Goal: Task Accomplishment & Management: Manage account settings

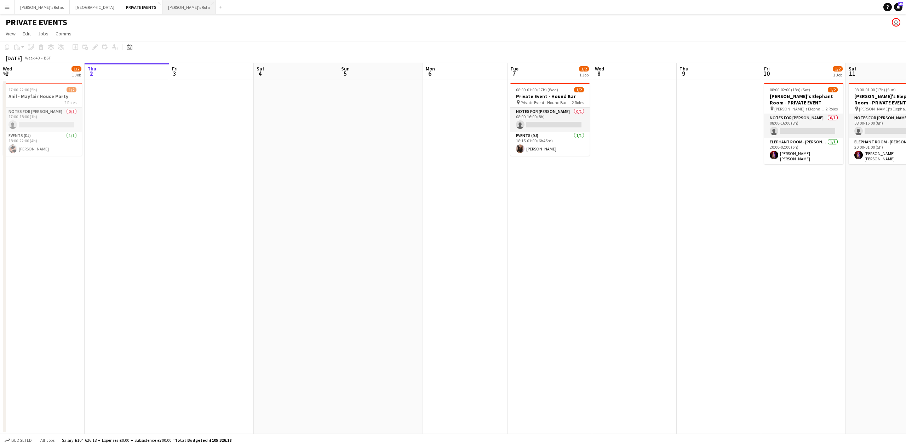
click at [162, 6] on button "[PERSON_NAME]'s Rota Close" at bounding box center [188, 7] width 53 height 14
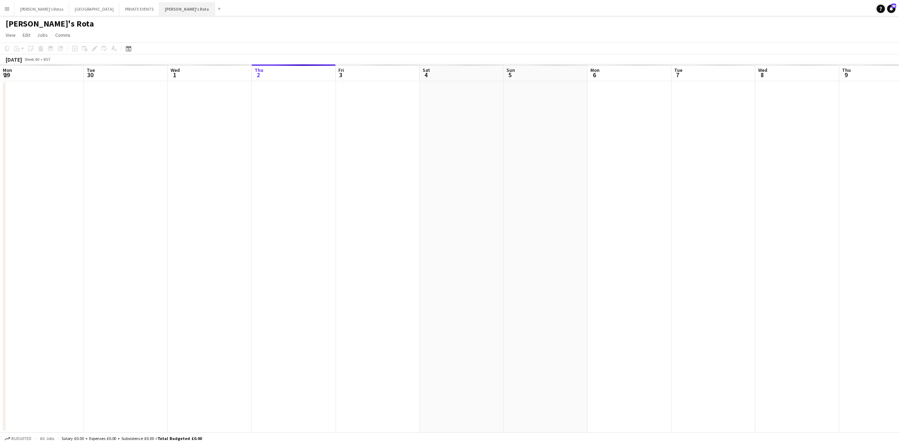
scroll to position [0, 169]
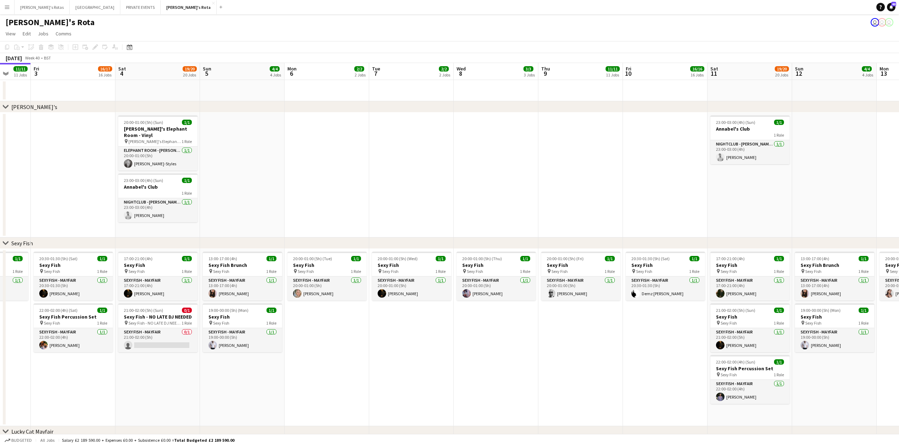
drag, startPoint x: 604, startPoint y: 159, endPoint x: 373, endPoint y: 165, distance: 231.5
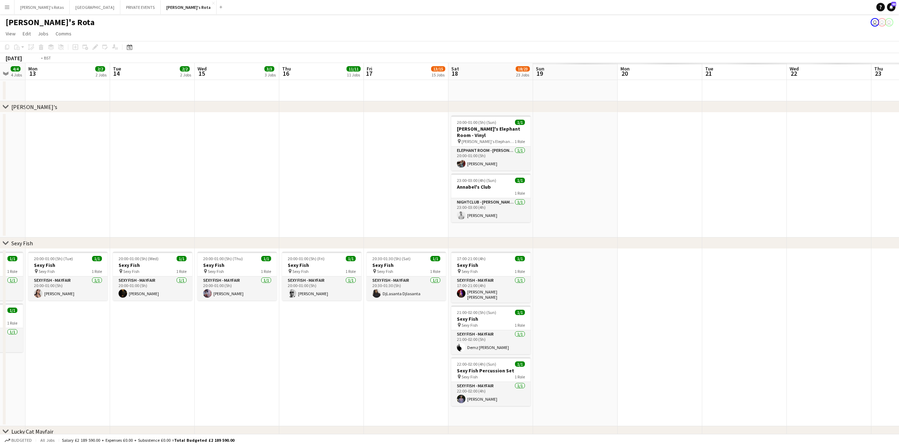
drag, startPoint x: 346, startPoint y: 165, endPoint x: 136, endPoint y: 183, distance: 211.0
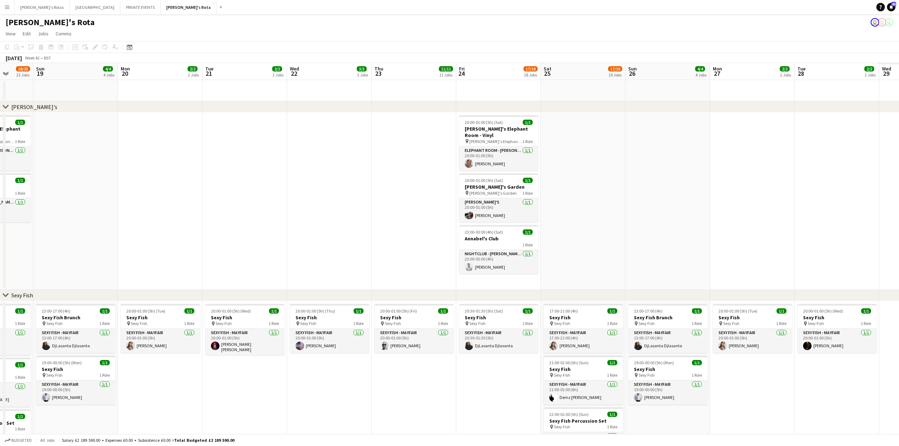
drag, startPoint x: 623, startPoint y: 139, endPoint x: 229, endPoint y: 166, distance: 395.1
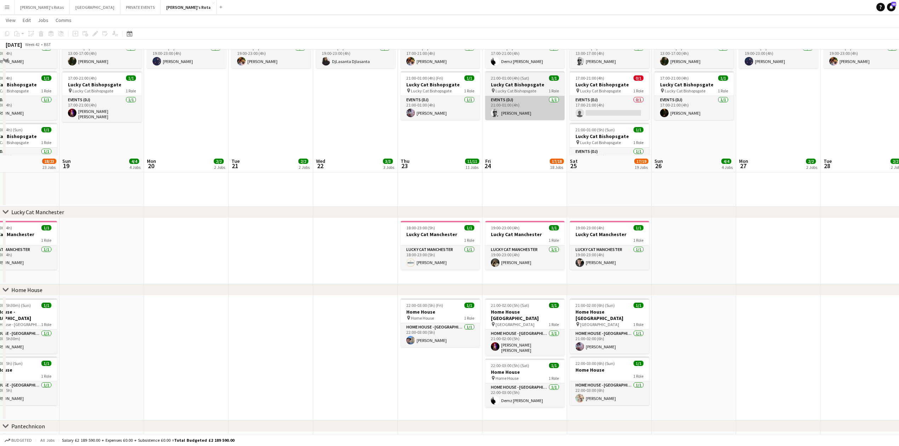
scroll to position [519, 0]
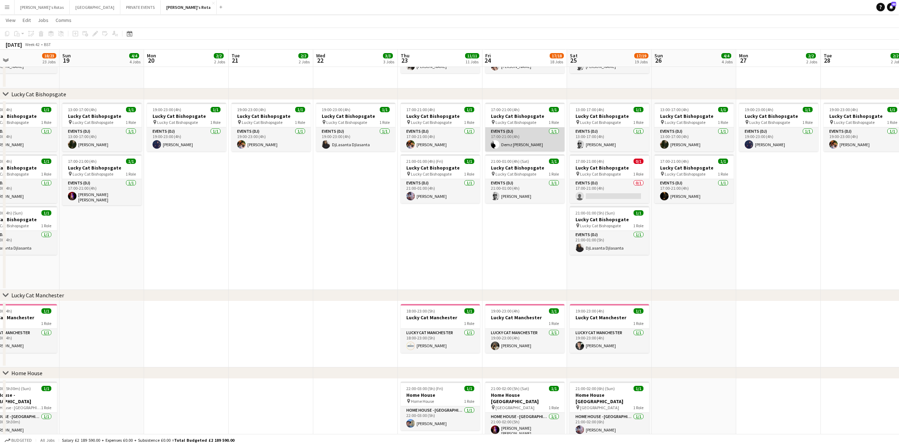
click at [504, 138] on app-card-role "Events (DJ) [DATE] 17:00-21:00 (4h) Demz [PERSON_NAME]" at bounding box center [524, 139] width 79 height 24
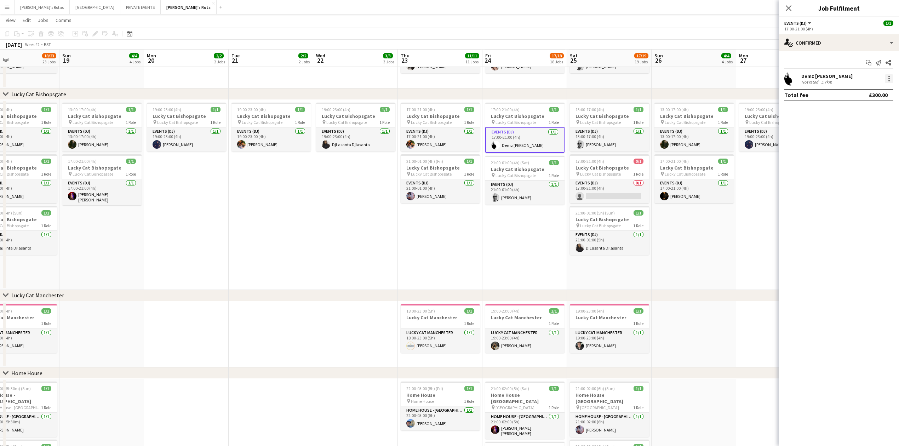
click at [887, 78] on div at bounding box center [889, 78] width 8 height 8
drag, startPoint x: 868, startPoint y: 149, endPoint x: 858, endPoint y: 159, distance: 13.8
click at [859, 161] on div "Edit fee Switch crew Send notification Start chat Remove Set as supervisor" at bounding box center [865, 135] width 55 height 102
click at [890, 78] on div at bounding box center [889, 78] width 8 height 8
drag, startPoint x: 874, startPoint y: 153, endPoint x: 841, endPoint y: 116, distance: 49.1
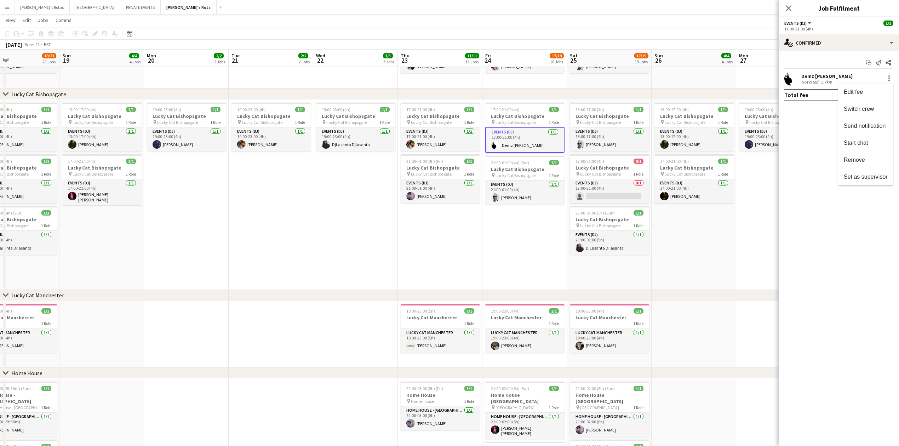
click at [871, 152] on button "Remove" at bounding box center [865, 159] width 55 height 17
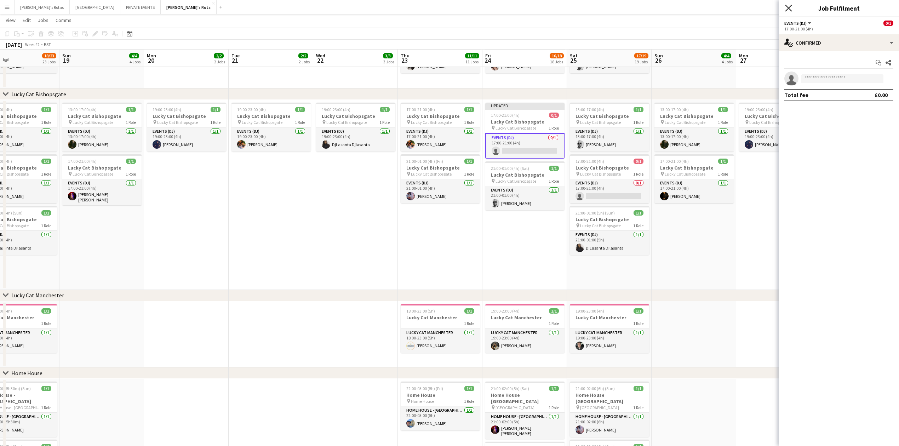
click at [788, 8] on icon at bounding box center [788, 8] width 7 height 7
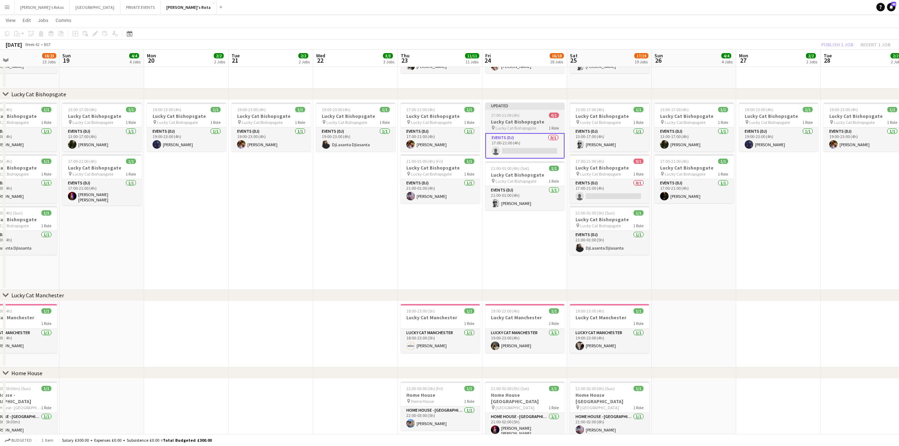
click at [532, 118] on app-job-card "Updated 17:00-21:00 (4h) 0/1 Lucky Cat Bishopsgate pin Lucky Cat Bishopsgate 1 …" at bounding box center [524, 131] width 79 height 56
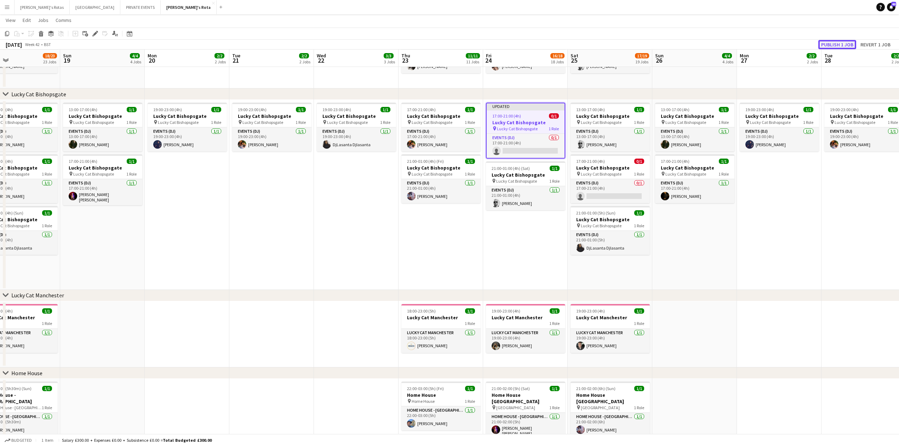
click at [836, 40] on button "Publish 1 job" at bounding box center [837, 44] width 38 height 9
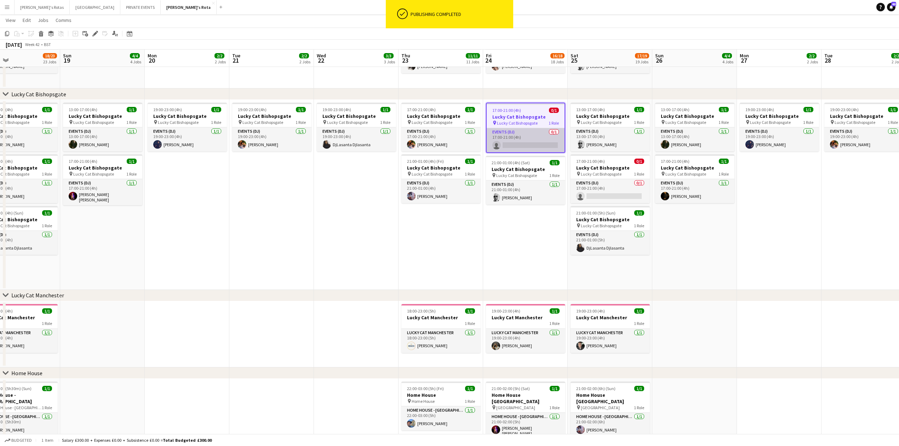
click at [516, 136] on app-card-role "Events (DJ) 0/1 17:00-21:00 (4h) single-neutral-actions" at bounding box center [526, 140] width 78 height 24
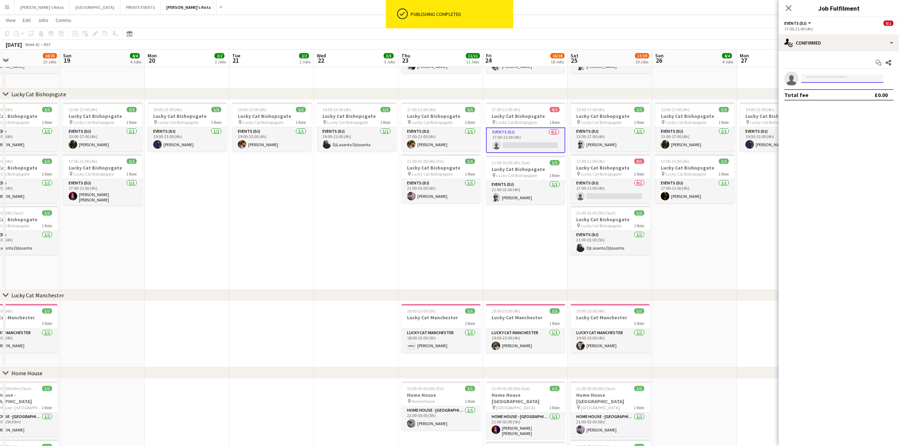
click at [814, 78] on input at bounding box center [842, 78] width 82 height 8
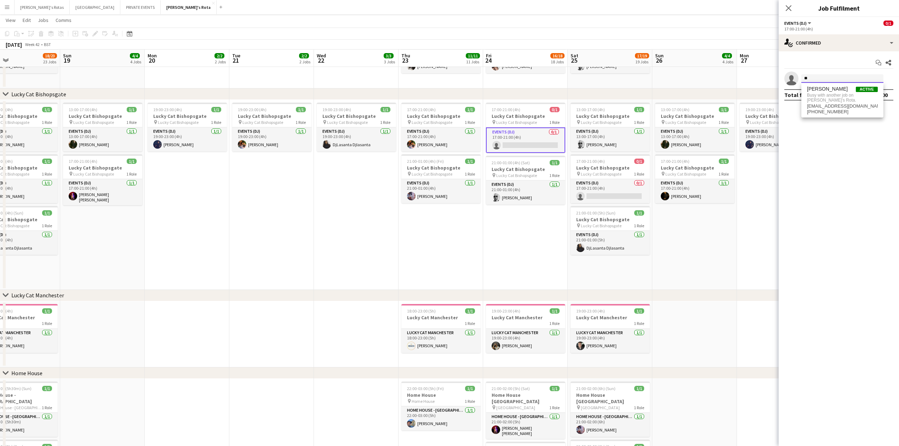
type input "*"
type input "****"
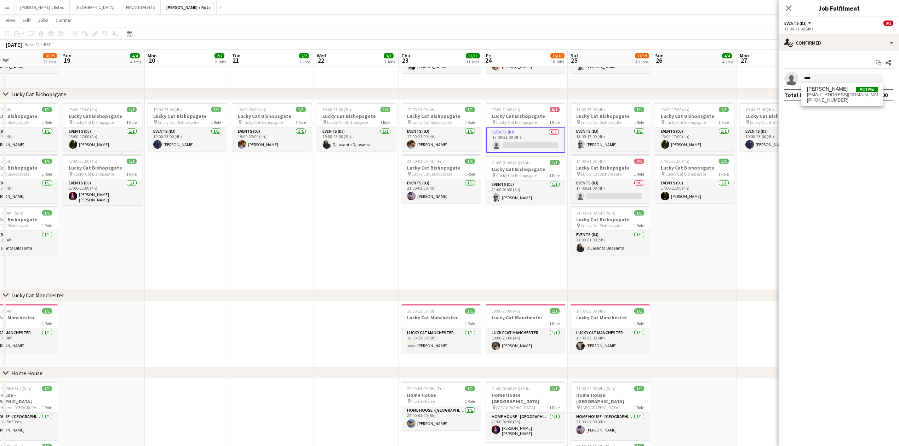
click at [825, 96] on span "[EMAIL_ADDRESS][DOMAIN_NAME]" at bounding box center [842, 95] width 71 height 6
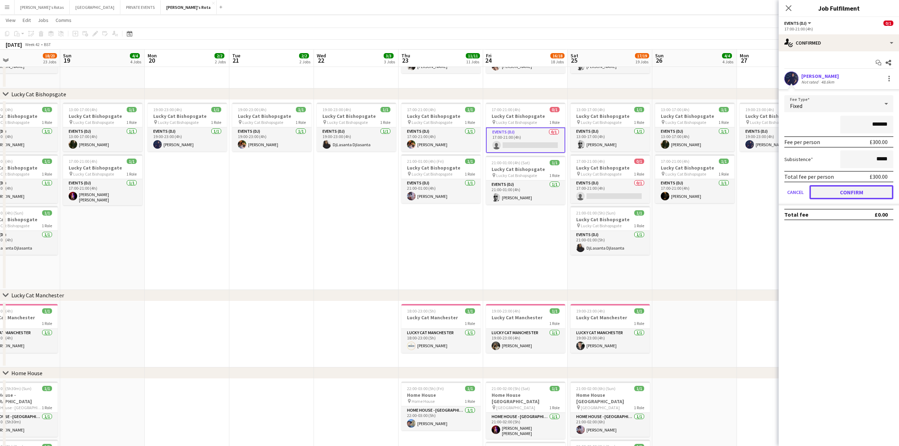
click at [850, 190] on button "Confirm" at bounding box center [851, 192] width 84 height 14
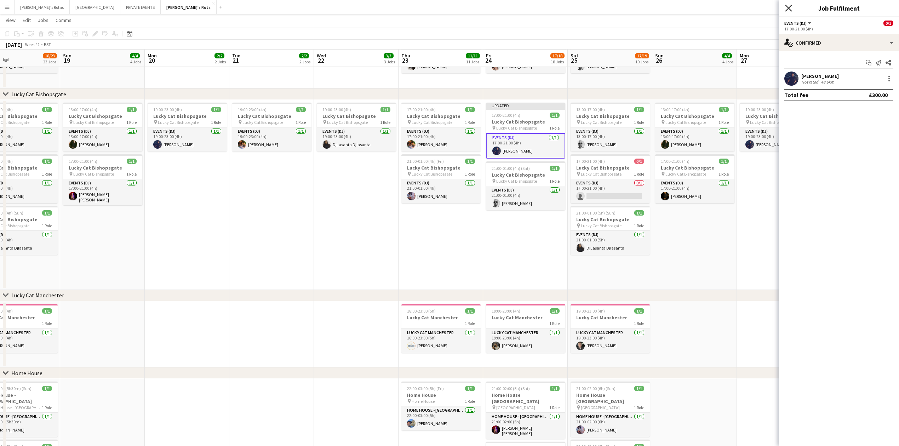
click at [789, 6] on icon "Close pop-in" at bounding box center [788, 8] width 7 height 7
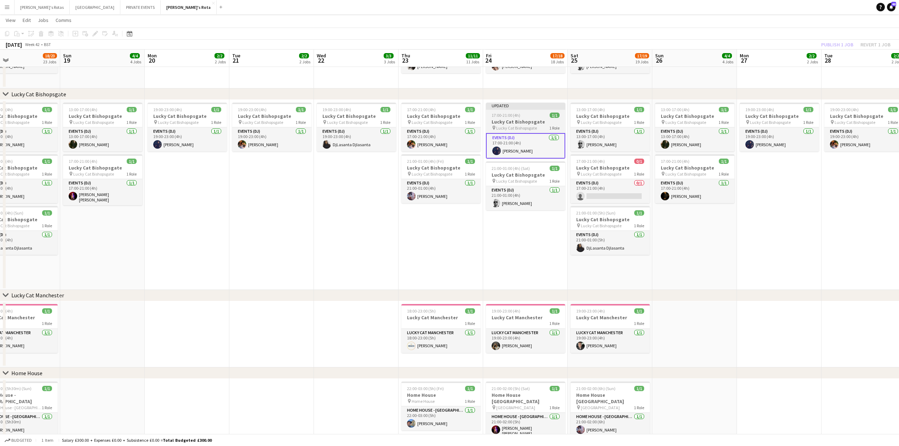
click at [539, 115] on div "17:00-21:00 (4h) 1/1" at bounding box center [525, 115] width 79 height 5
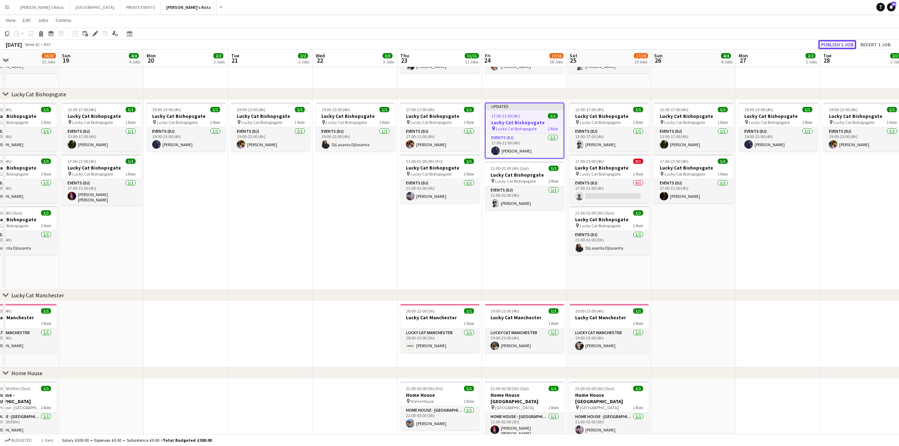
click at [828, 43] on button "Publish 1 job" at bounding box center [837, 44] width 38 height 9
click at [357, 245] on app-date-cell "19:00-23:00 (4h) 1/1 Lucky Cat Bishopsgate pin Lucky Cat Bishopsgate 1 Role Eve…" at bounding box center [355, 195] width 85 height 190
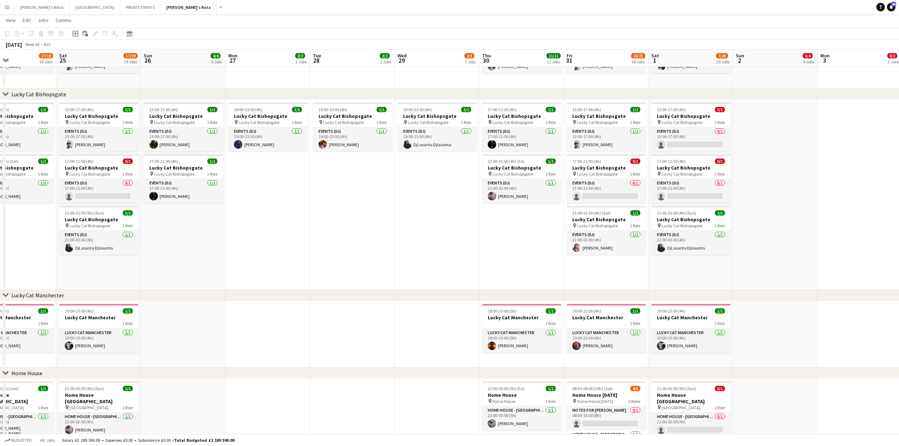
drag, startPoint x: 796, startPoint y: 222, endPoint x: 224, endPoint y: 267, distance: 573.9
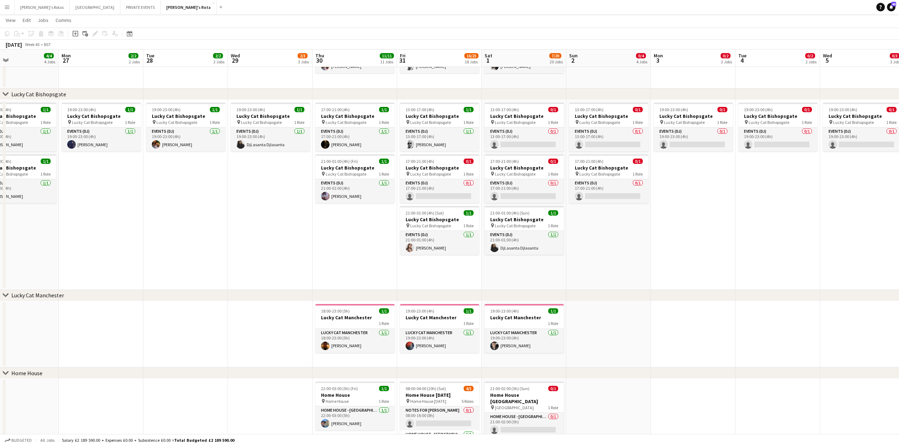
scroll to position [0, 285]
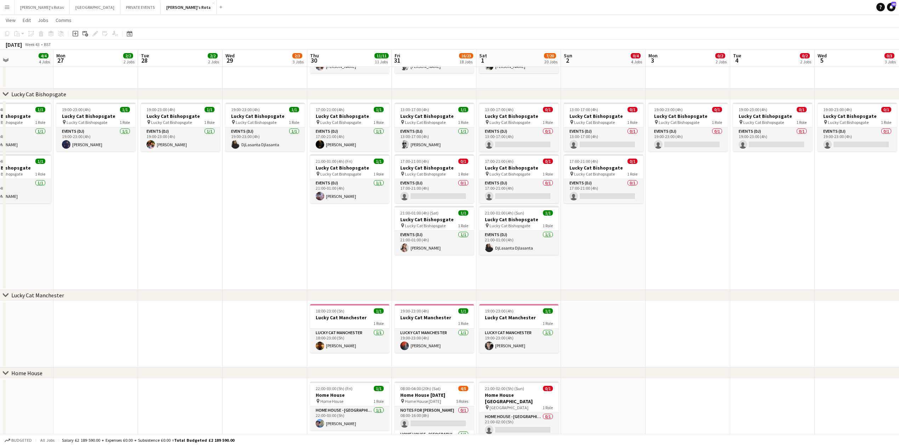
drag, startPoint x: 377, startPoint y: 268, endPoint x: 269, endPoint y: 272, distance: 108.0
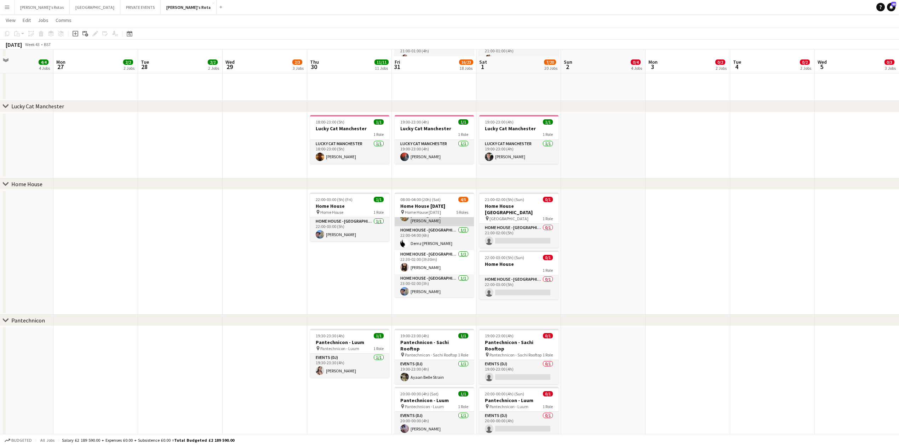
scroll to position [755, 0]
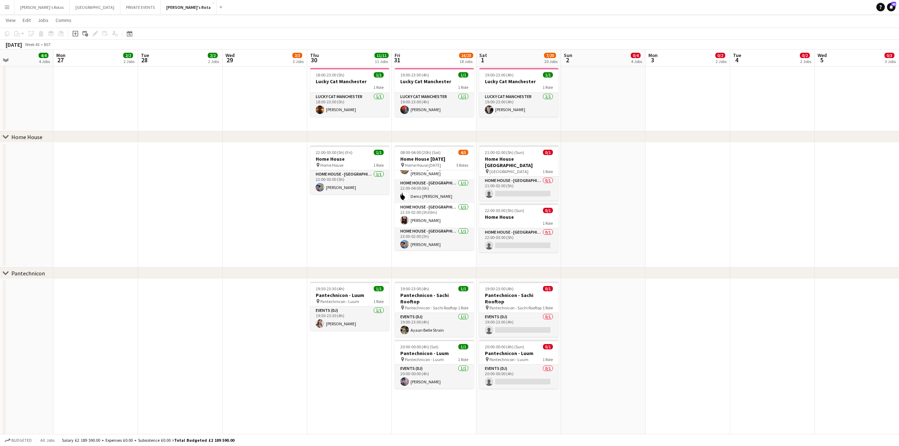
click at [200, 111] on app-date-cell at bounding box center [180, 98] width 85 height 67
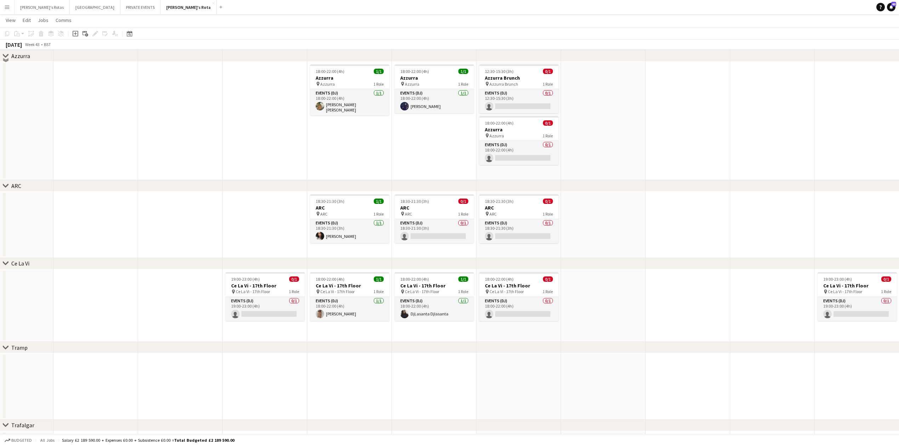
scroll to position [1274, 0]
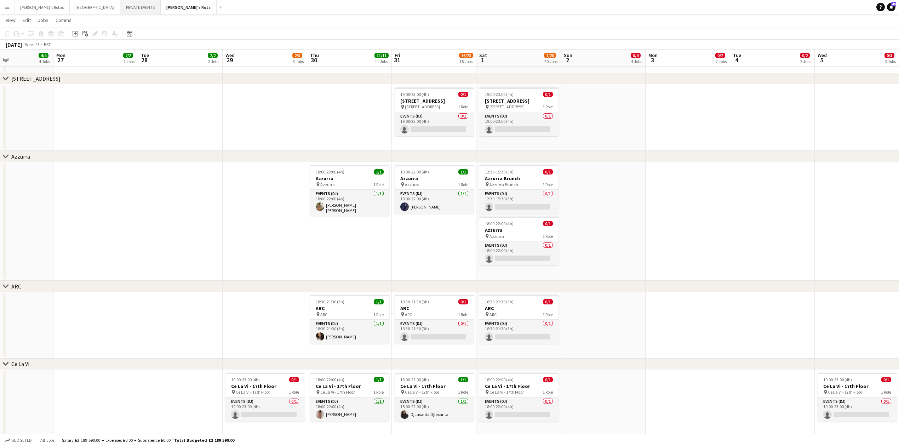
click at [120, 5] on button "PRIVATE EVENTS Close" at bounding box center [140, 7] width 40 height 14
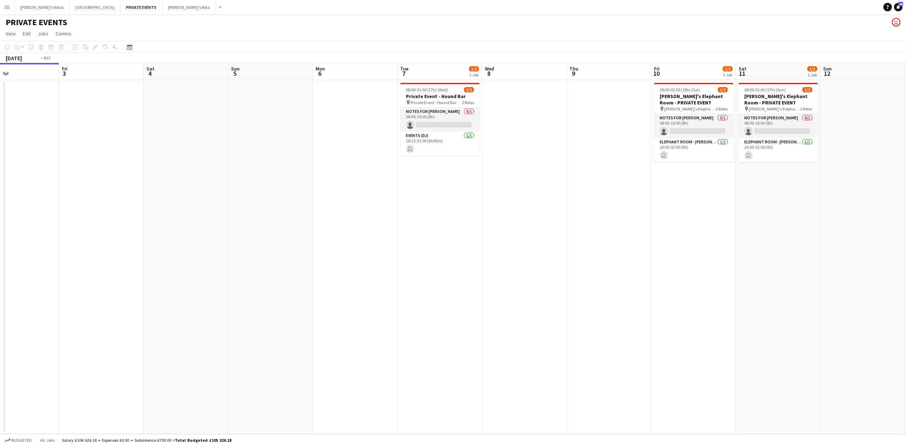
drag, startPoint x: 467, startPoint y: 175, endPoint x: 0, endPoint y: 190, distance: 467.3
click at [0, 190] on app-calendar-viewport "Mon 29 Tue 30 Wed 1 1/2 1 Job Thu 2 Fri 3 Sat 4 Sun 5 Mon 6 Tue 7 1/2 1 Job Wed…" at bounding box center [453, 248] width 906 height 371
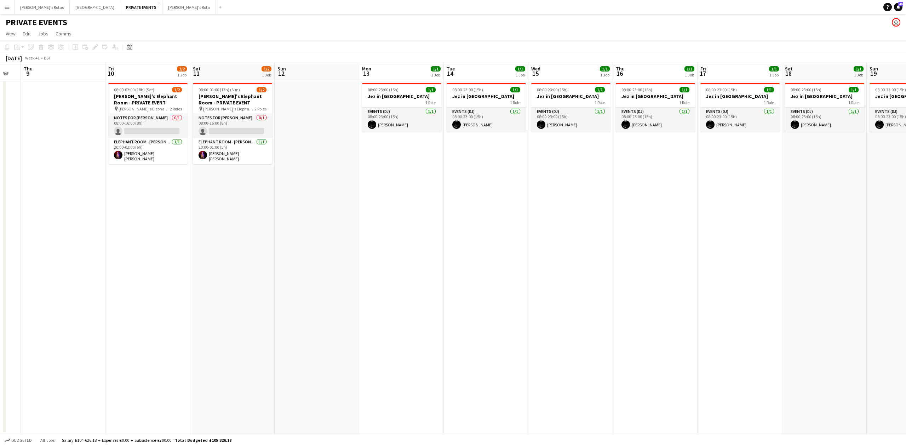
drag, startPoint x: 336, startPoint y: 227, endPoint x: 7, endPoint y: 229, distance: 329.1
click at [0, 229] on app-calendar-viewport "Mon 6 Tue 7 1/2 1 Job Wed 8 Thu 9 Fri 10 1/2 1 Job Sat 11 1/2 1 Job Sun 12 Mon …" at bounding box center [453, 248] width 906 height 371
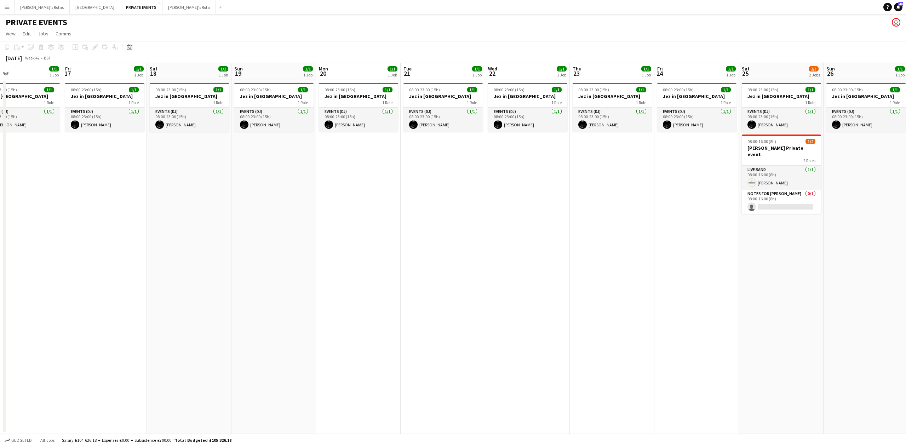
drag, startPoint x: 333, startPoint y: 231, endPoint x: 140, endPoint y: 225, distance: 192.9
click at [105, 229] on app-calendar-viewport "Tue 14 1/1 1 Job Wed 15 1/1 1 Job Thu 16 1/1 1 Job Fri 17 1/1 1 Job Sat 18 1/1 …" at bounding box center [453, 248] width 906 height 371
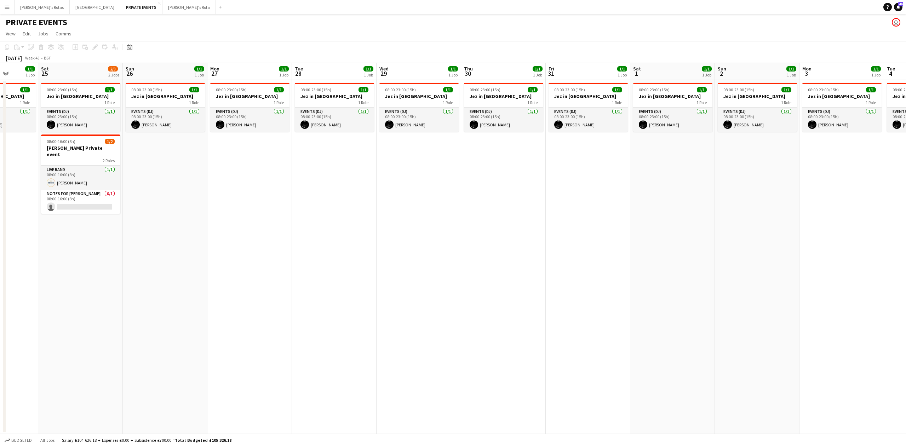
drag, startPoint x: 227, startPoint y: 223, endPoint x: 10, endPoint y: 218, distance: 217.0
click at [10, 218] on app-calendar-viewport "Tue 21 1/1 1 Job Wed 22 1/1 1 Job Thu 23 1/1 1 Job Fri 24 1/1 1 Job Sat 25 2/3 …" at bounding box center [453, 248] width 906 height 371
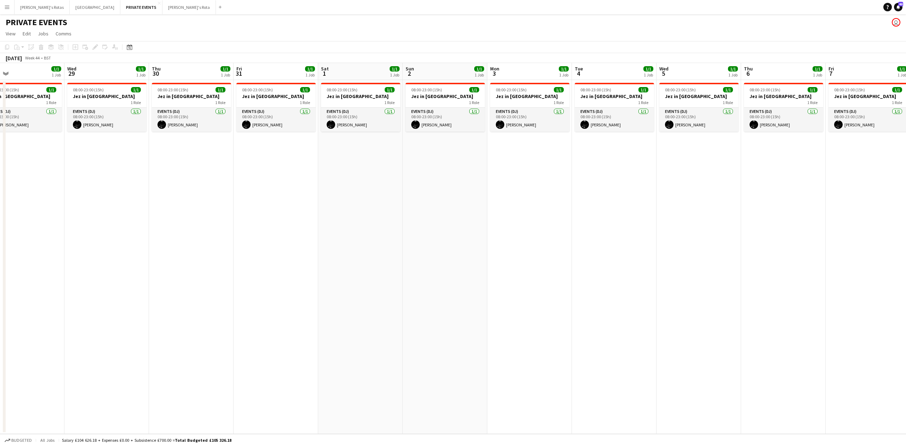
scroll to position [0, 299]
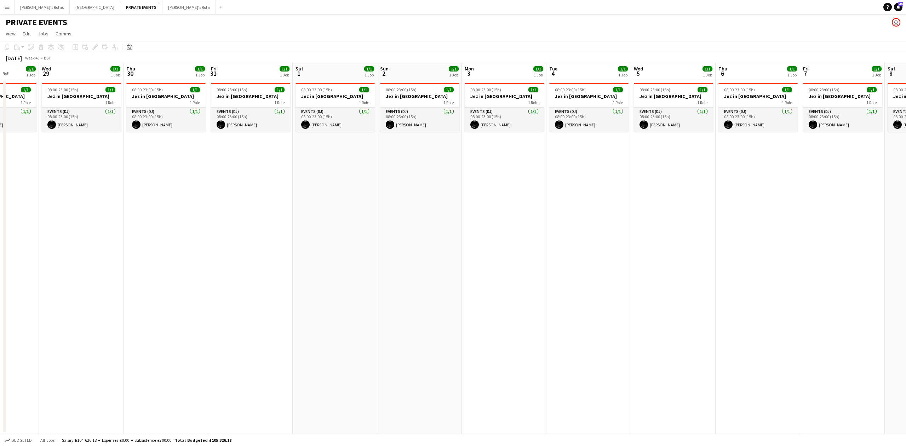
drag, startPoint x: 616, startPoint y: 224, endPoint x: 284, endPoint y: 223, distance: 332.6
click at [284, 223] on app-calendar-viewport "Sat 25 2/3 2 Jobs Sun 26 1/1 1 Job Mon 27 1/1 1 Job Tue 28 1/1 1 Job Wed 29 1/1…" at bounding box center [453, 248] width 906 height 371
click at [225, 237] on app-date-cell "08:00-23:00 (15h) 1/1 Jez in Saudi 1 Role Events (DJ) [DATE] 08:00-23:00 (15h) …" at bounding box center [250, 257] width 85 height 354
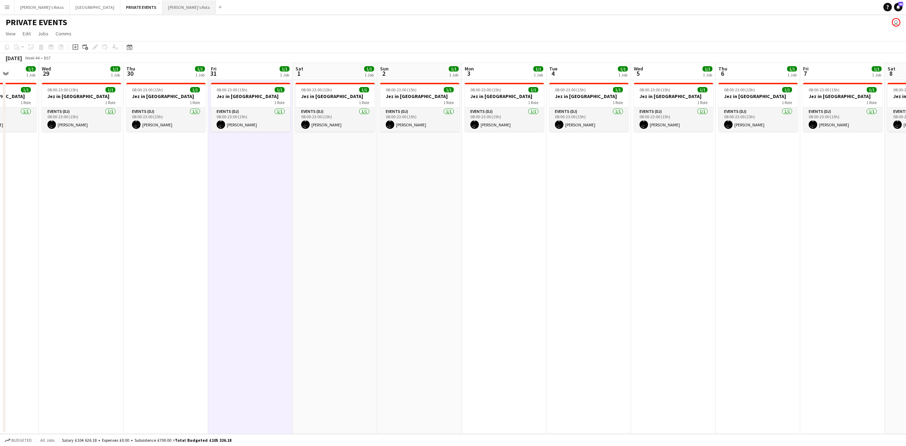
click at [162, 7] on button "[PERSON_NAME]'s Rota Close" at bounding box center [188, 7] width 53 height 14
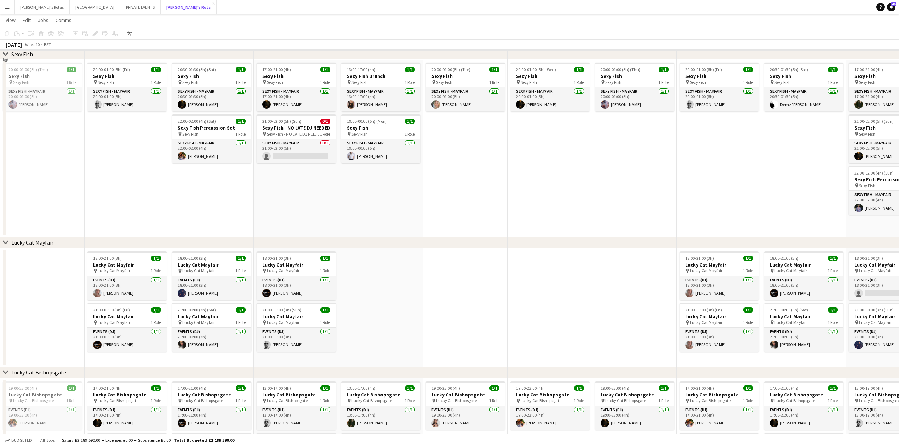
scroll to position [189, 0]
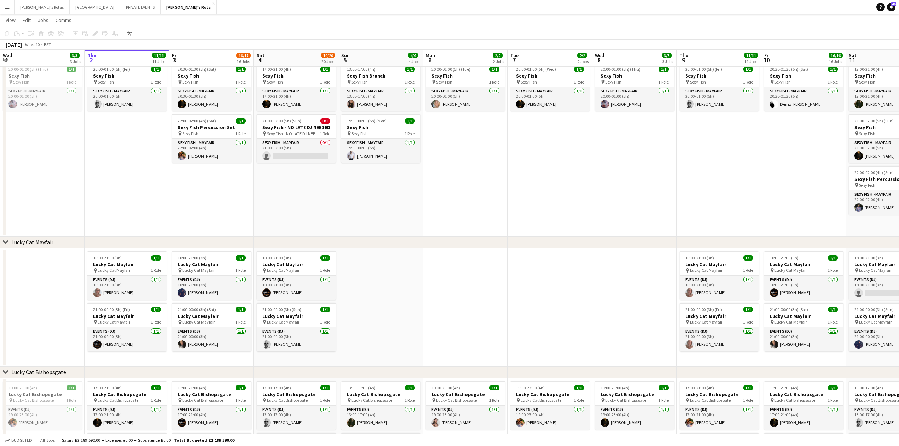
click at [386, 169] on app-date-cell "13:00-17:00 (4h) 1/1 Sexy Fish Brunch pin Sexy Fish 1 Role SEXY FISH - MAYFAIR …" at bounding box center [380, 147] width 85 height 177
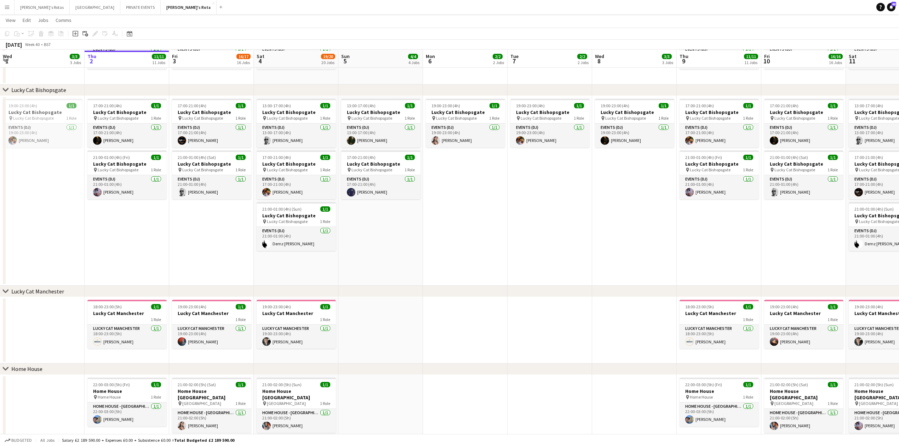
scroll to position [472, 0]
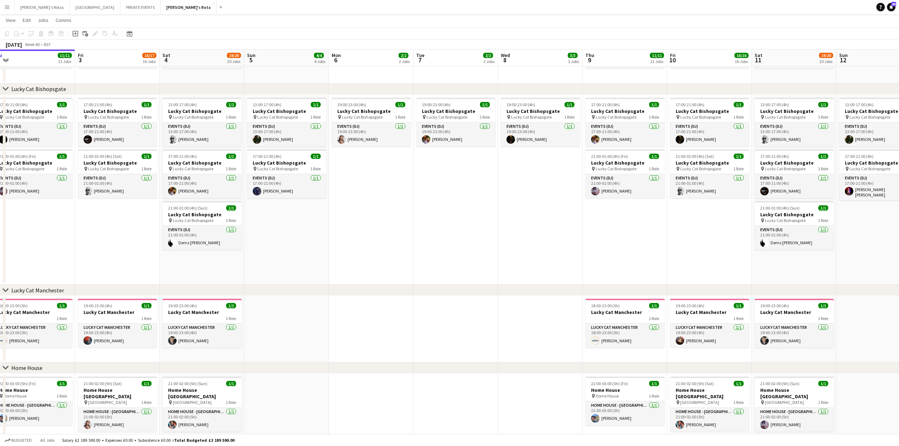
drag, startPoint x: 513, startPoint y: 224, endPoint x: 335, endPoint y: 241, distance: 178.5
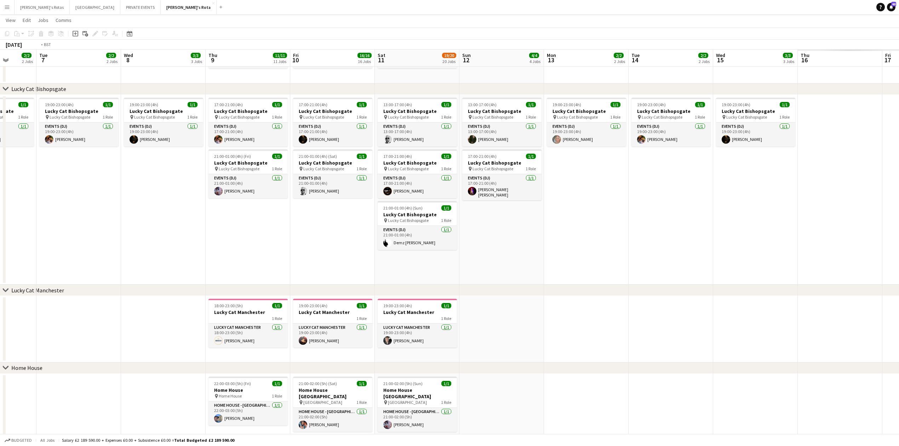
drag, startPoint x: 307, startPoint y: 248, endPoint x: 135, endPoint y: 258, distance: 172.6
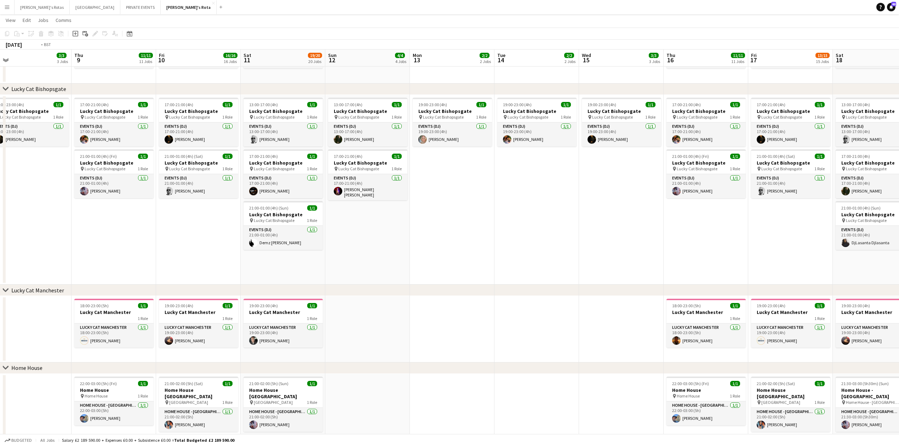
drag, startPoint x: 629, startPoint y: 248, endPoint x: 82, endPoint y: 280, distance: 547.6
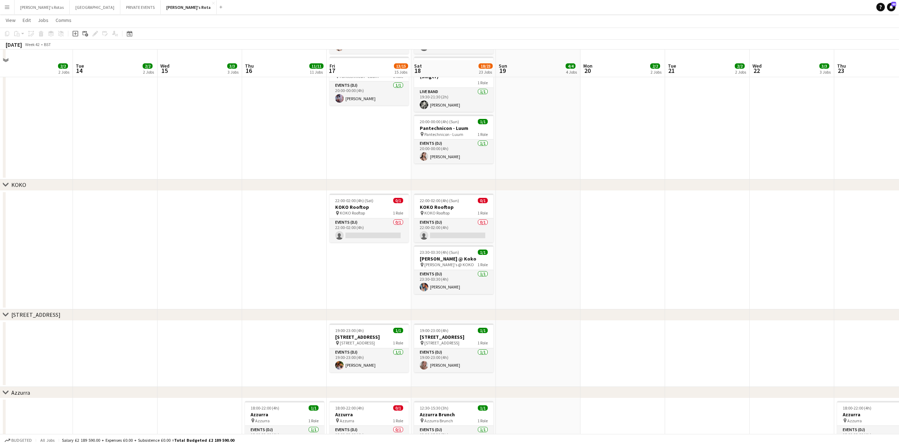
scroll to position [1226, 0]
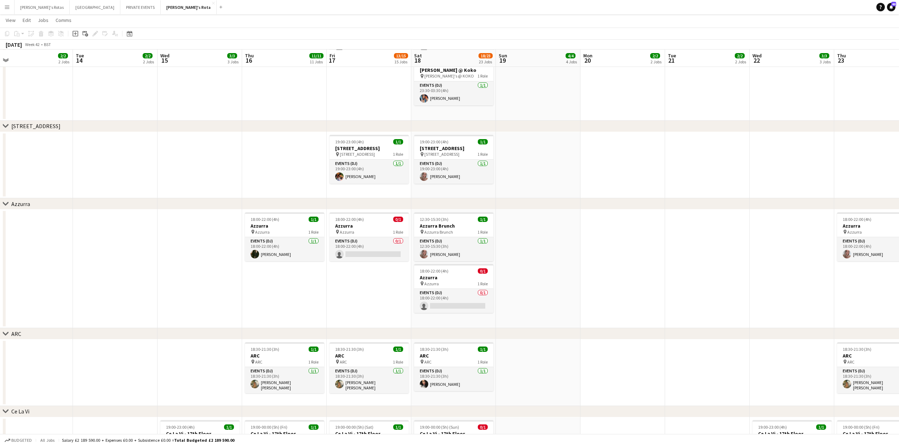
click at [357, 277] on app-date-cell "18:00-22:00 (4h) 0/1 Azzurra pin Azzurra 1 Role Events (DJ) 0/1 18:00-22:00 (4h…" at bounding box center [369, 268] width 85 height 119
click at [298, 281] on app-date-cell "18:00-22:00 (4h) 1/1 Azzurra pin Azzurra 1 Role Events (DJ) [DATE] 18:00-22:00 …" at bounding box center [284, 268] width 85 height 119
click at [355, 289] on app-date-cell "18:00-22:00 (4h) 0/1 Azzurra pin Azzurra 1 Role Events (DJ) 0/1 18:00-22:00 (4h…" at bounding box center [369, 268] width 85 height 119
click at [300, 288] on app-date-cell "18:00-22:00 (4h) 1/1 Azzurra pin Azzurra 1 Role Events (DJ) [DATE] 18:00-22:00 …" at bounding box center [284, 268] width 85 height 119
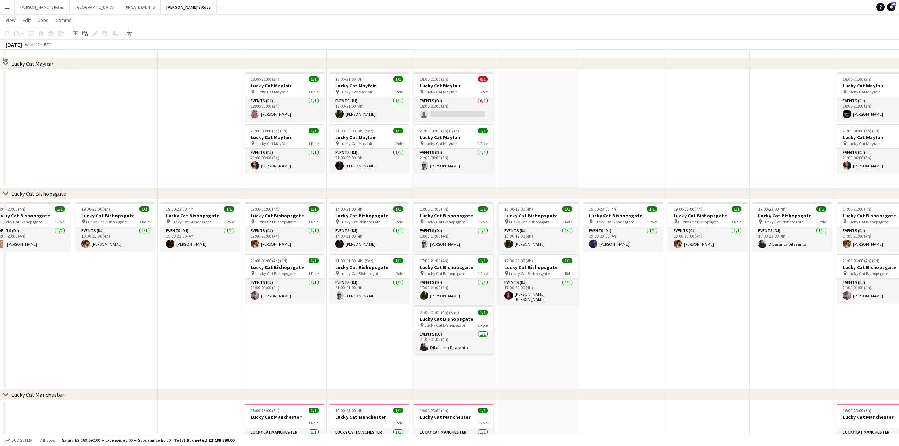
scroll to position [236, 0]
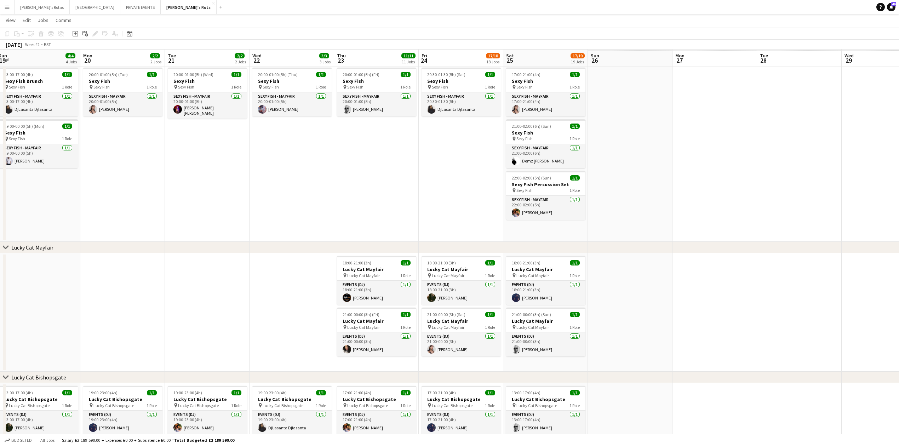
drag, startPoint x: 712, startPoint y: 193, endPoint x: 138, endPoint y: 260, distance: 578.5
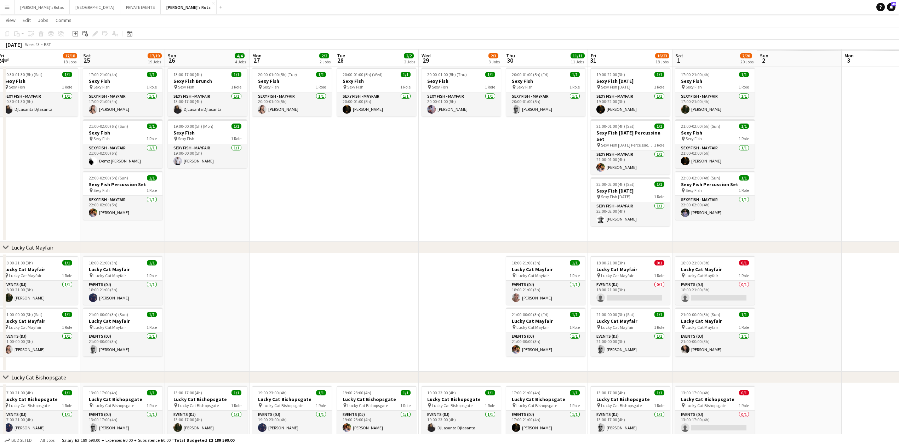
drag, startPoint x: 697, startPoint y: 217, endPoint x: 445, endPoint y: 237, distance: 252.7
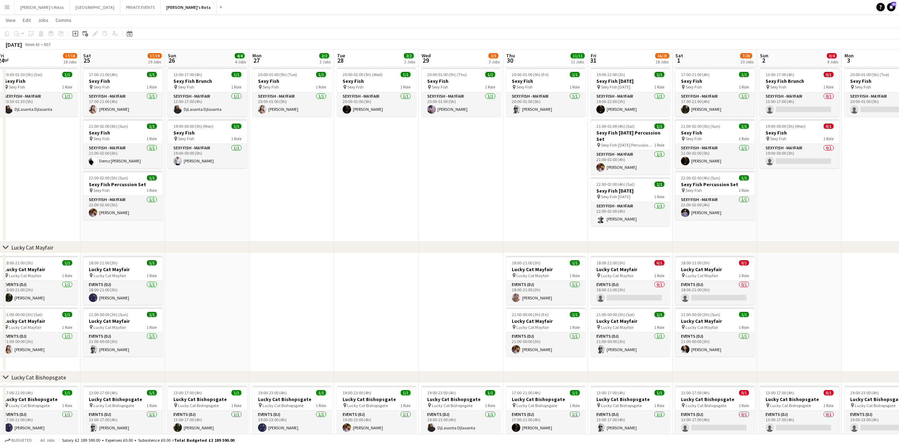
scroll to position [0, 281]
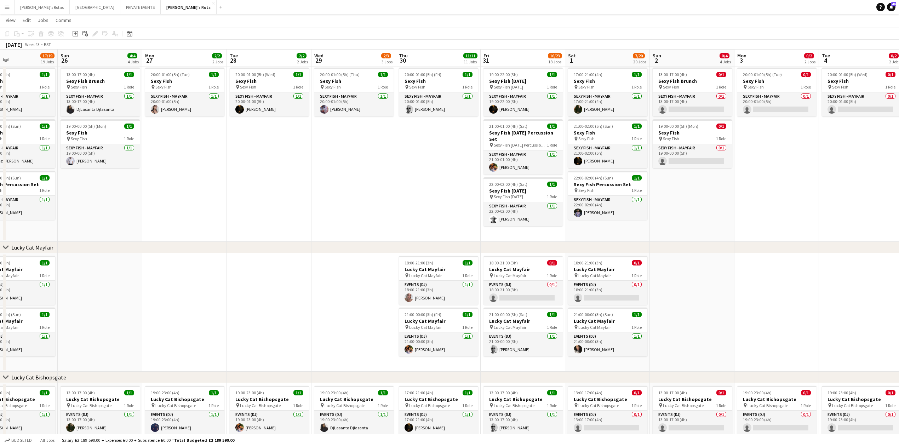
drag, startPoint x: 530, startPoint y: 207, endPoint x: 422, endPoint y: 224, distance: 108.5
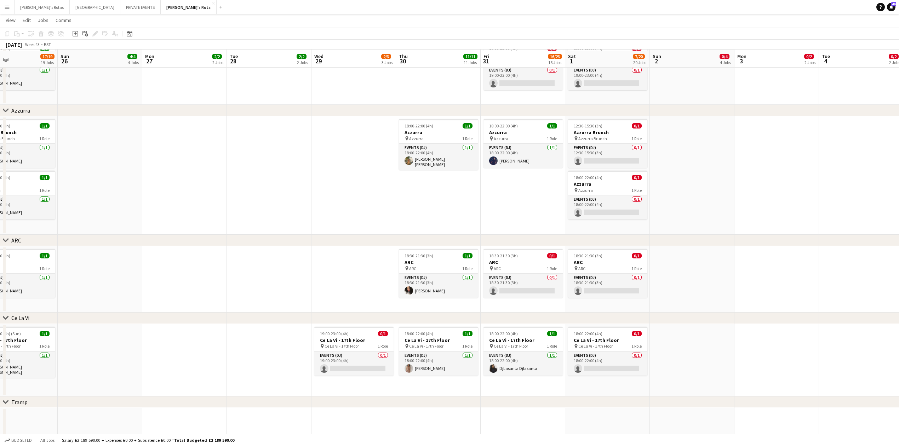
scroll to position [1321, 0]
click at [466, 209] on app-date-cell "18:00-22:00 (4h) 1/1 Azzurra pin Azzurra 1 Role Events (DJ) [DATE] 18:00-22:00 …" at bounding box center [438, 174] width 85 height 119
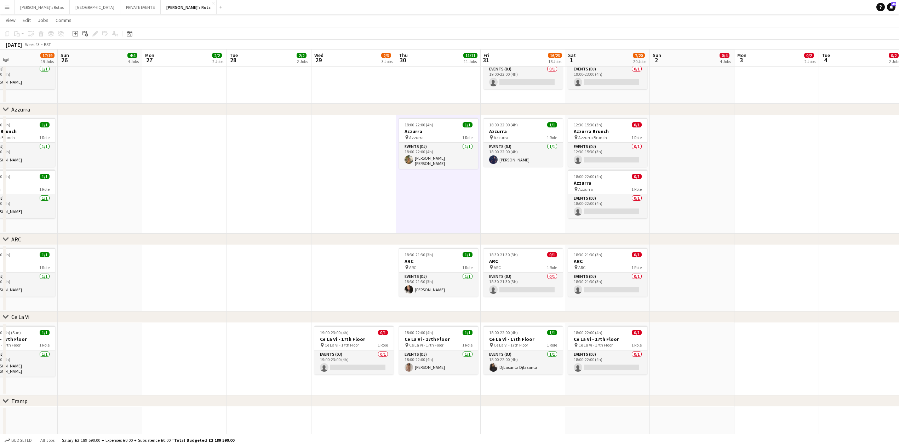
click at [503, 213] on app-date-cell "18:00-22:00 (4h) 1/1 Azzurra pin Azzurra 1 Role Events (DJ) [DATE] 18:00-22:00 …" at bounding box center [523, 174] width 85 height 119
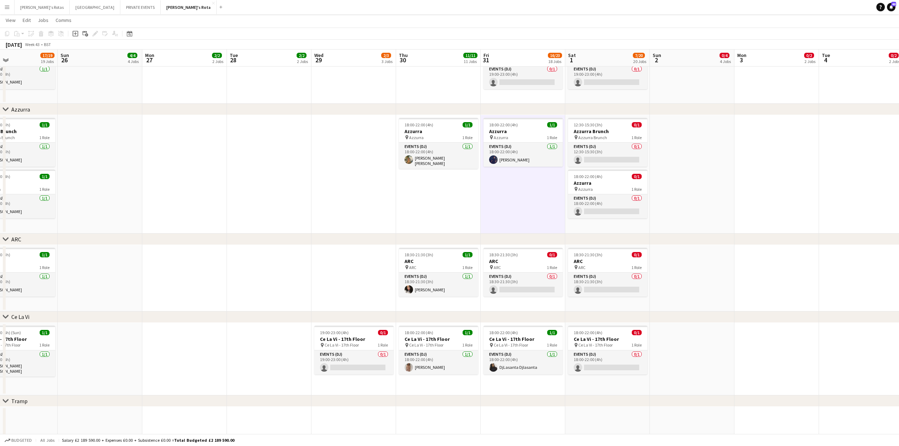
click at [387, 214] on app-date-cell at bounding box center [353, 174] width 85 height 119
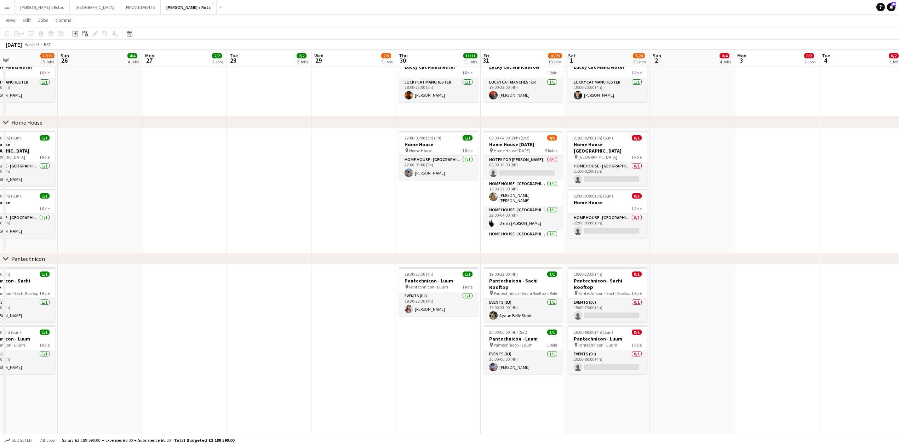
scroll to position [708, 0]
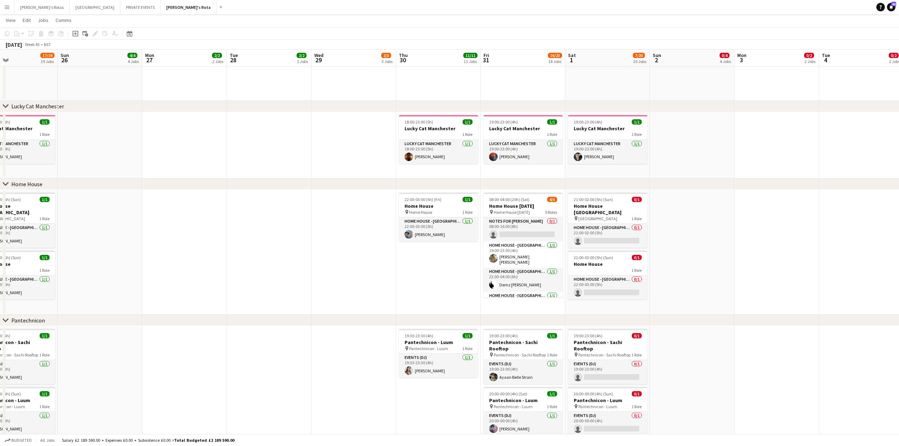
click at [439, 268] on app-date-cell "22:00-03:00 (5h) (Fri) 1/1 Home House pin Home House 1 Role HOME HOUSE - [GEOGR…" at bounding box center [438, 252] width 85 height 125
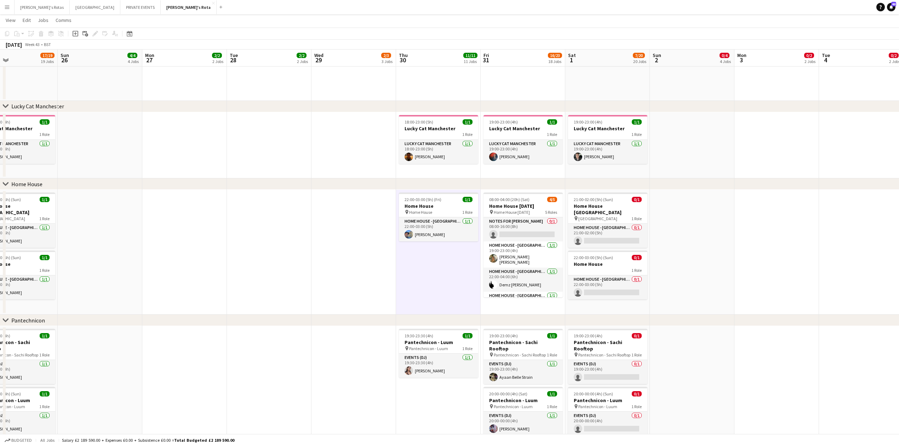
click at [312, 255] on app-date-cell at bounding box center [353, 252] width 85 height 125
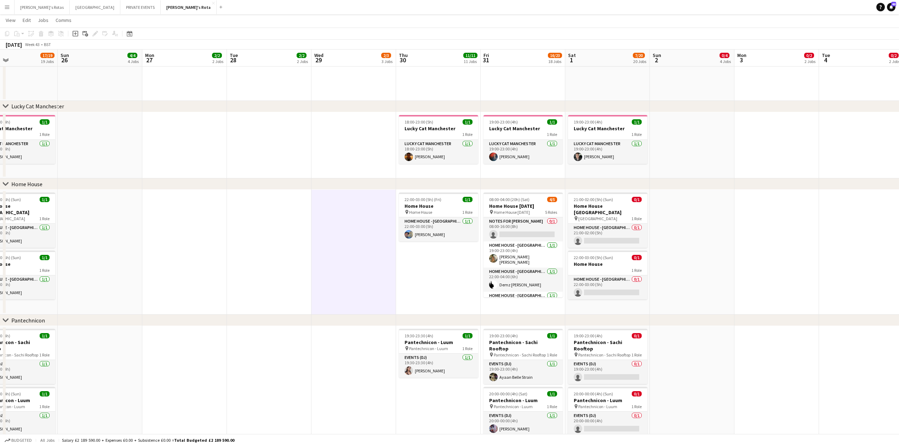
click at [451, 286] on app-date-cell "22:00-03:00 (5h) (Fri) 1/1 Home House pin Home House 1 Role HOME HOUSE - [GEOGR…" at bounding box center [438, 252] width 85 height 125
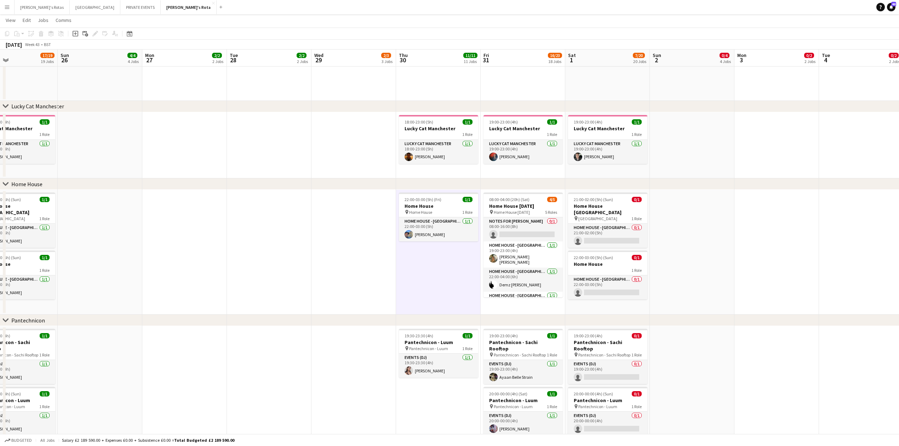
click at [329, 267] on app-date-cell at bounding box center [353, 252] width 85 height 125
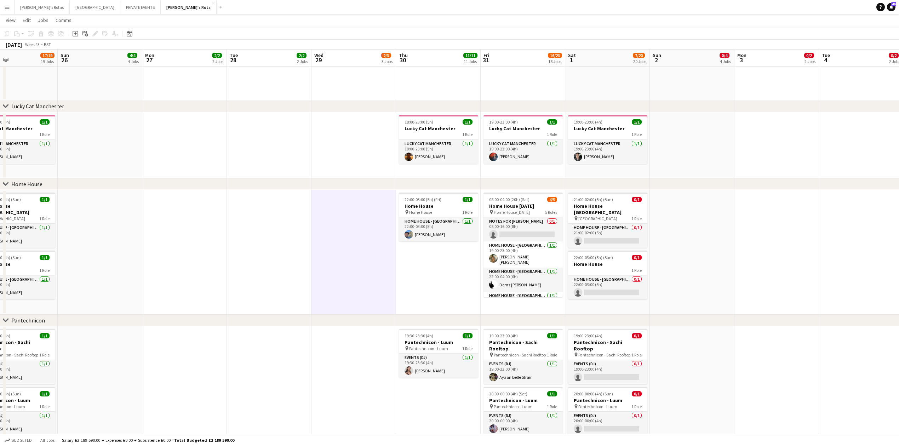
click at [456, 297] on app-date-cell "22:00-03:00 (5h) (Fri) 1/1 Home House pin Home House 1 Role HOME HOUSE - [GEOGR…" at bounding box center [438, 252] width 85 height 125
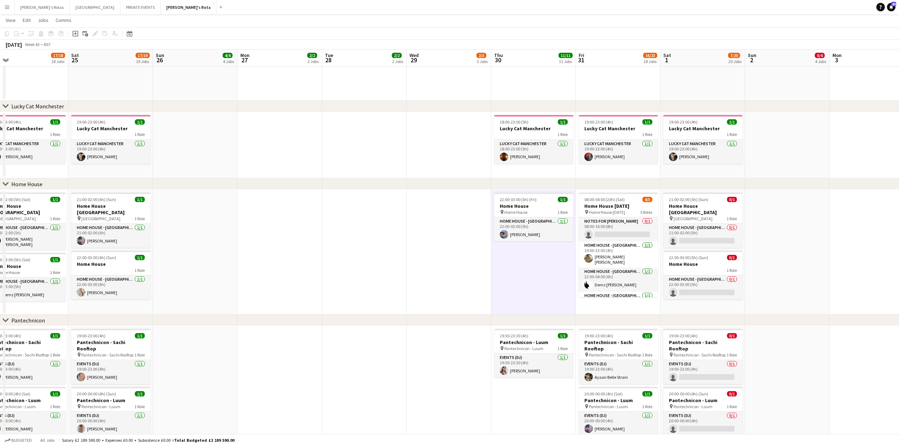
drag, startPoint x: 202, startPoint y: 270, endPoint x: 298, endPoint y: 271, distance: 95.2
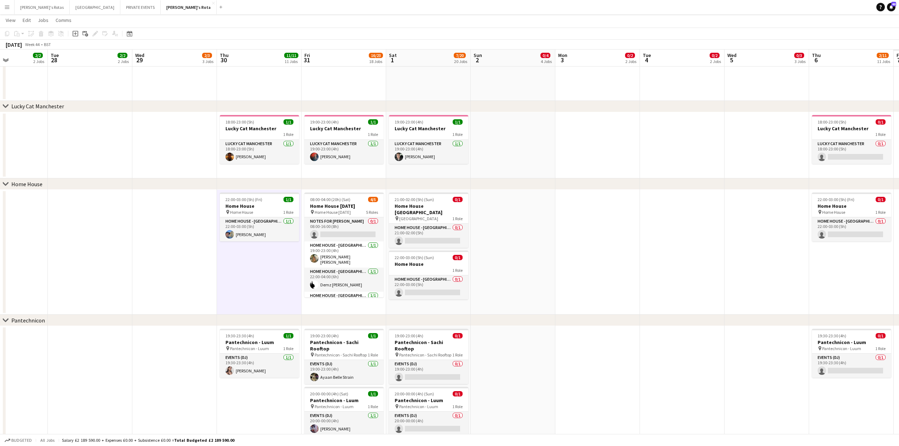
drag, startPoint x: 280, startPoint y: 272, endPoint x: 111, endPoint y: 276, distance: 168.8
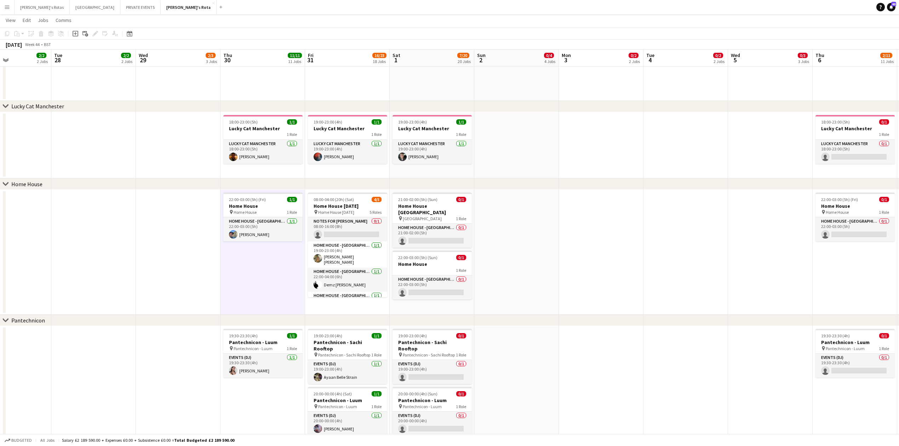
click at [227, 287] on app-date-cell "22:00-03:00 (5h) (Fri) 1/1 Home House pin Home House 1 Role HOME HOUSE - [GEOGR…" at bounding box center [262, 252] width 85 height 125
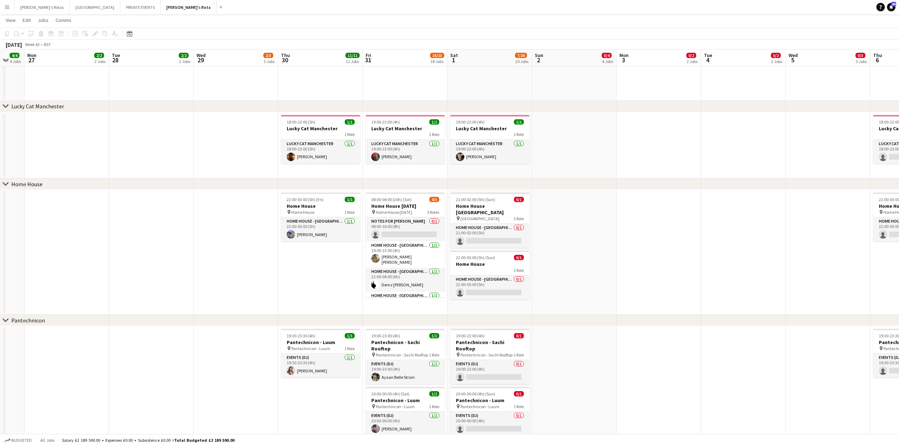
drag, startPoint x: 231, startPoint y: 282, endPoint x: 297, endPoint y: 283, distance: 66.2
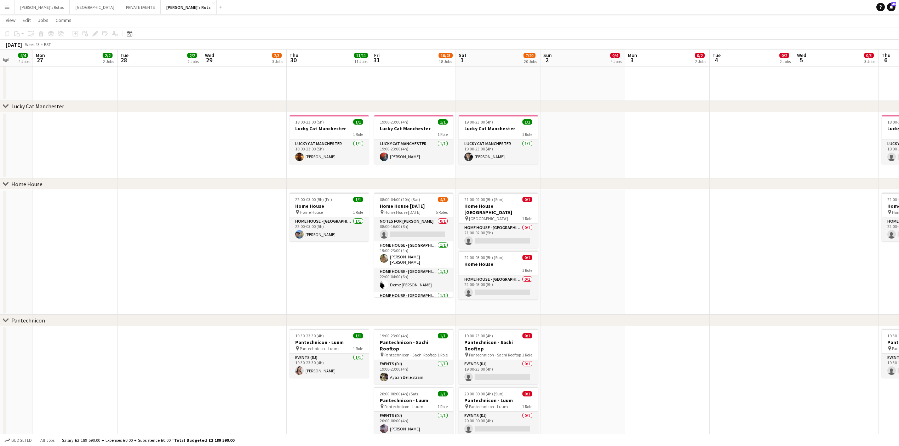
scroll to position [0, 221]
drag, startPoint x: 313, startPoint y: 293, endPoint x: 313, endPoint y: 260, distance: 33.3
click at [313, 260] on app-date-cell "22:00-03:00 (5h) (Fri) 1/1 Home House pin Home House 1 Role HOME HOUSE - [GEOGR…" at bounding box center [328, 252] width 85 height 125
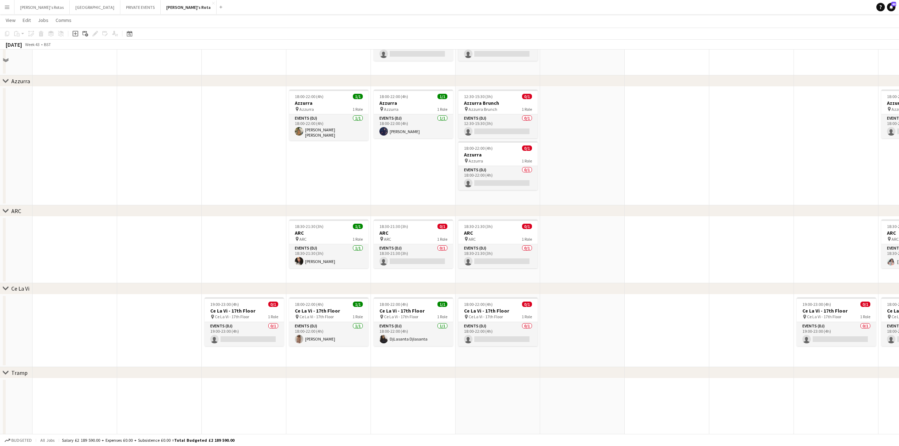
scroll to position [1415, 0]
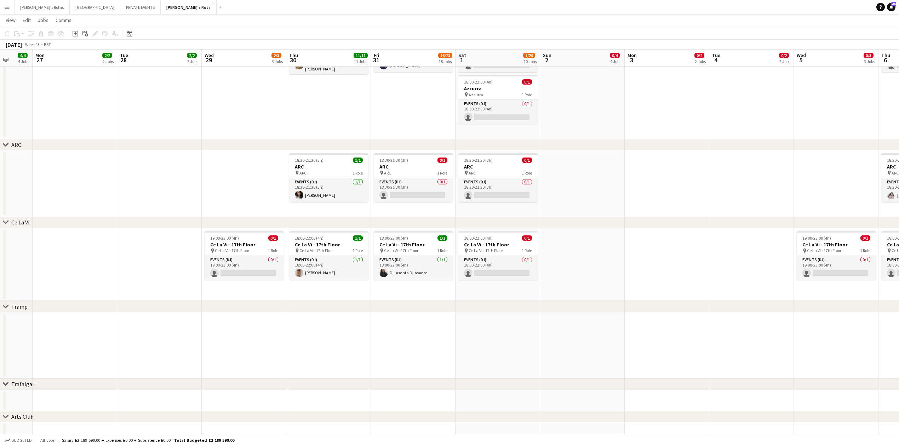
click at [369, 335] on app-date-cell at bounding box center [328, 345] width 85 height 67
click at [455, 344] on app-date-cell at bounding box center [413, 345] width 85 height 67
drag, startPoint x: 547, startPoint y: 348, endPoint x: 539, endPoint y: 339, distance: 12.3
click at [547, 347] on app-date-cell at bounding box center [582, 345] width 85 height 67
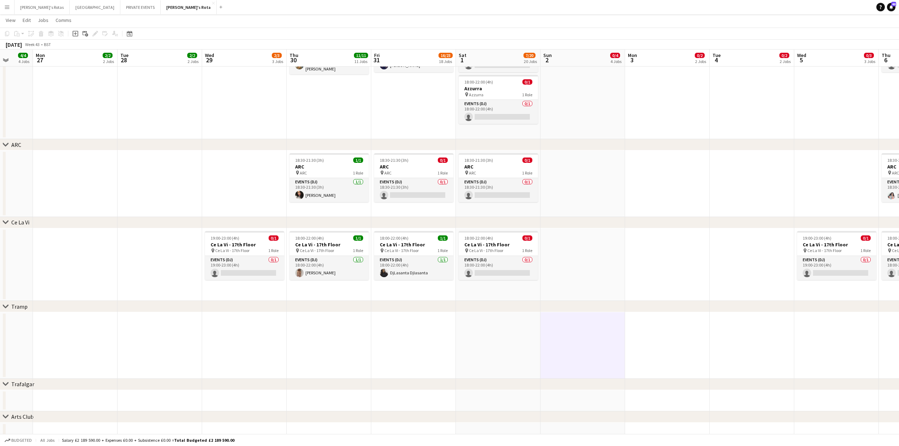
drag, startPoint x: 625, startPoint y: 288, endPoint x: 609, endPoint y: 236, distance: 54.8
click at [625, 283] on app-date-cell at bounding box center [667, 264] width 85 height 73
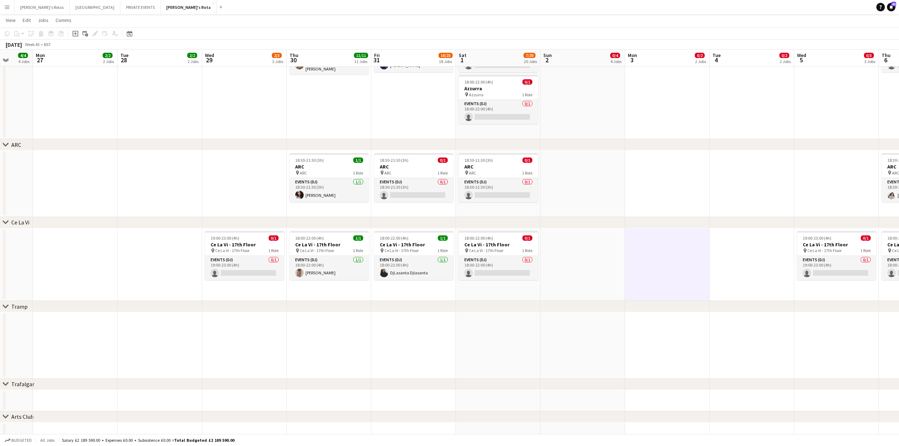
click at [605, 213] on app-date-cell at bounding box center [582, 183] width 85 height 67
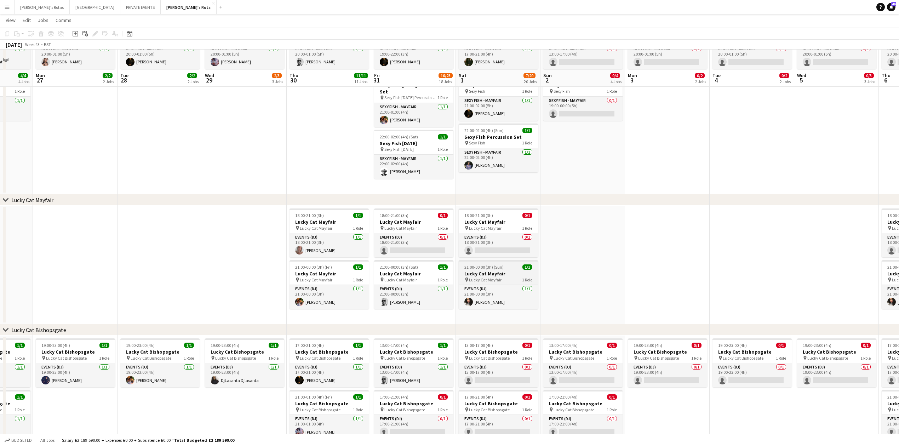
scroll to position [519, 0]
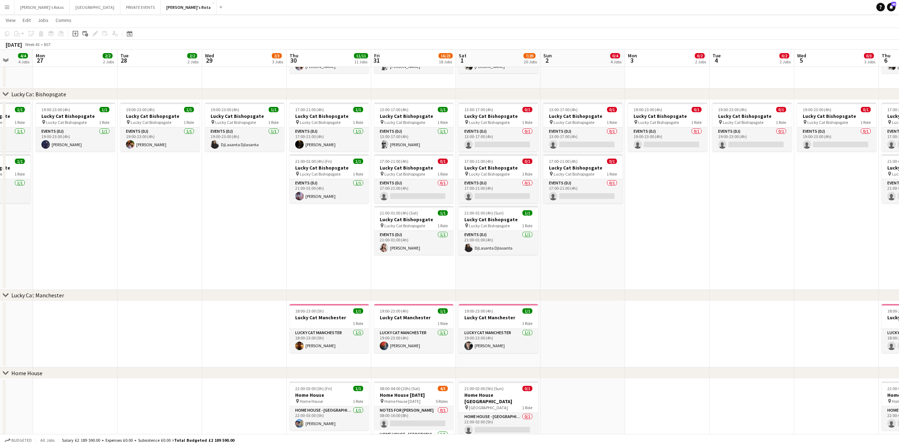
click at [244, 282] on app-date-cell "19:00-23:00 (4h) 1/1 Lucky Cat Bishopsgate pin Lucky Cat Bishopsgate 1 Role Eve…" at bounding box center [244, 195] width 85 height 190
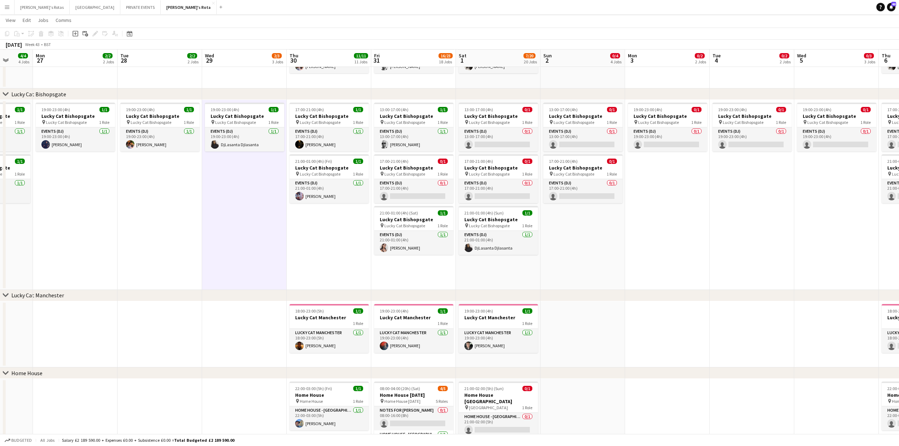
drag, startPoint x: 393, startPoint y: 286, endPoint x: 456, endPoint y: 281, distance: 63.9
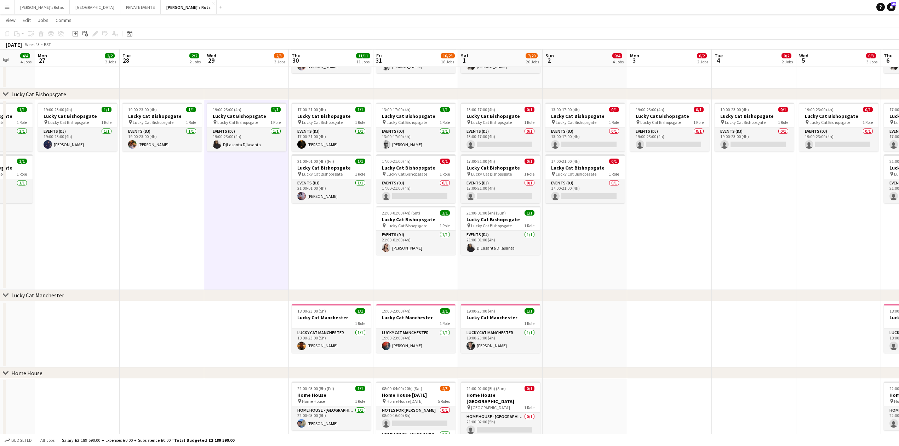
click at [475, 275] on app-date-cell "13:00-17:00 (4h) 0/1 Lucky Cat Bishopsgate pin Lucky Cat Bishopsgate 1 Role Eve…" at bounding box center [500, 195] width 85 height 190
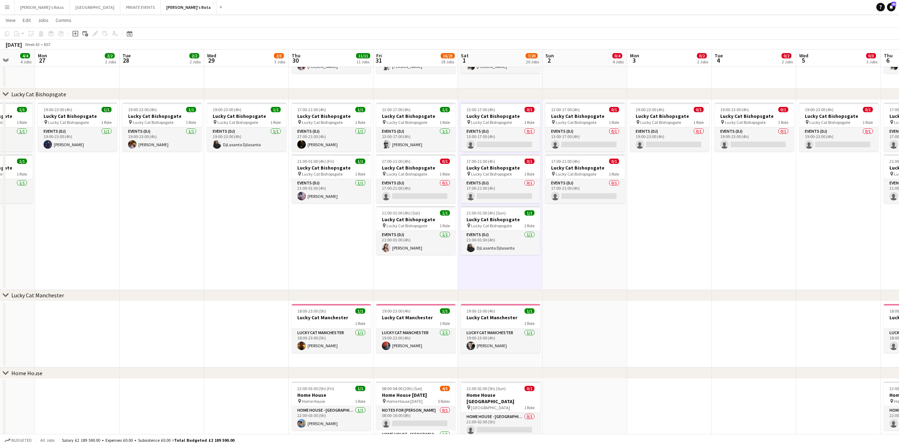
click at [522, 276] on app-date-cell "13:00-17:00 (4h) 0/1 Lucky Cat Bishopsgate pin Lucky Cat Bishopsgate 1 Role Eve…" at bounding box center [500, 195] width 85 height 190
drag, startPoint x: 425, startPoint y: 274, endPoint x: 299, endPoint y: 277, distance: 126.7
click at [425, 274] on app-date-cell "13:00-17:00 (4h) 1/1 Lucky Cat Bishopsgate pin Lucky Cat Bishopsgate 1 Role Eve…" at bounding box center [415, 195] width 85 height 190
click at [283, 277] on app-date-cell "19:00-23:00 (4h) 1/1 Lucky Cat Bishopsgate pin Lucky Cat Bishopsgate 1 Role Eve…" at bounding box center [245, 195] width 85 height 190
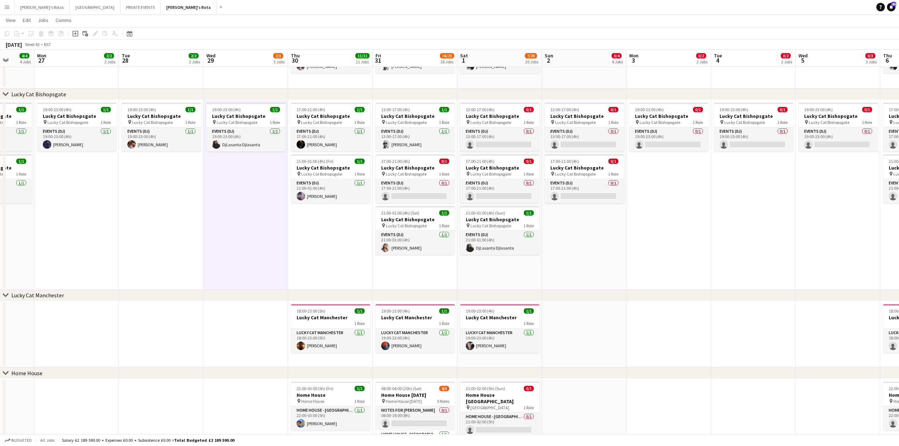
click at [360, 283] on app-date-cell "17:00-21:00 (4h) 1/1 Lucky Cat Bishopsgate pin Lucky Cat Bishopsgate 1 Role Eve…" at bounding box center [330, 195] width 85 height 190
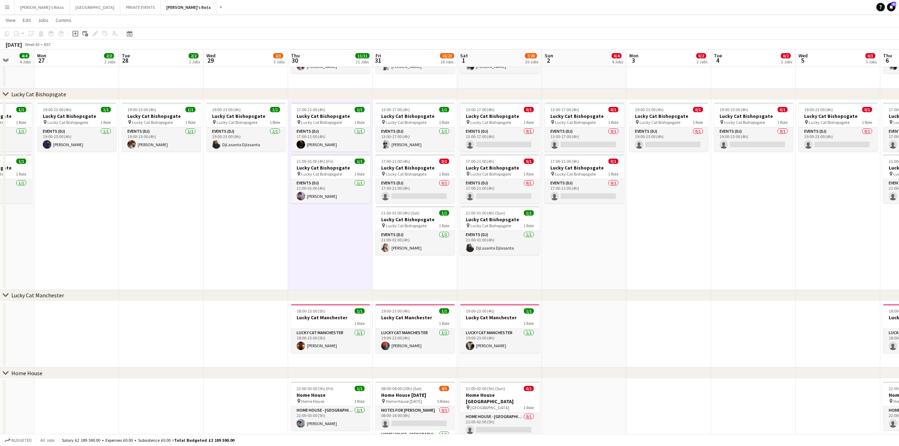
click at [412, 280] on app-date-cell "13:00-17:00 (4h) 1/1 Lucky Cat Bishopsgate pin Lucky Cat Bishopsgate 1 Role Eve…" at bounding box center [415, 195] width 85 height 190
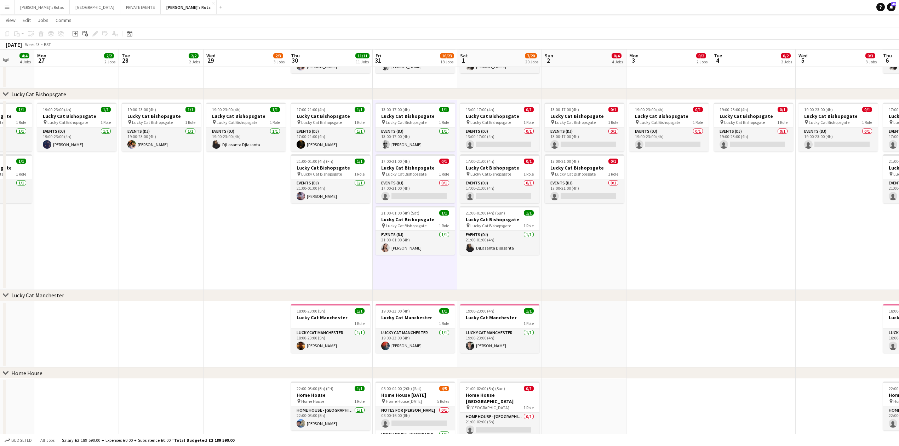
drag, startPoint x: 500, startPoint y: 278, endPoint x: 528, endPoint y: 278, distance: 27.6
click at [502, 279] on app-date-cell "13:00-17:00 (4h) 0/1 Lucky Cat Bishopsgate pin Lucky Cat Bishopsgate 1 Role Eve…" at bounding box center [499, 195] width 85 height 190
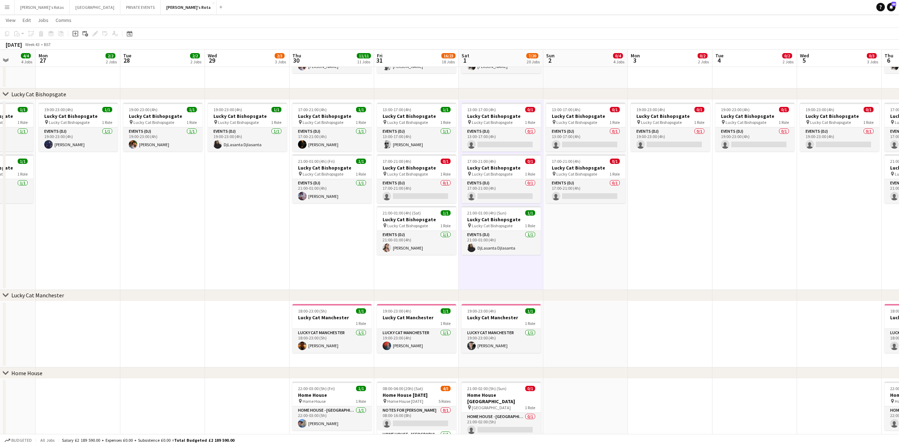
click at [602, 267] on app-date-cell "13:00-17:00 (4h) 0/1 Lucky Cat Bishopsgate pin Lucky Cat Bishopsgate 1 Role Eve…" at bounding box center [585, 195] width 85 height 190
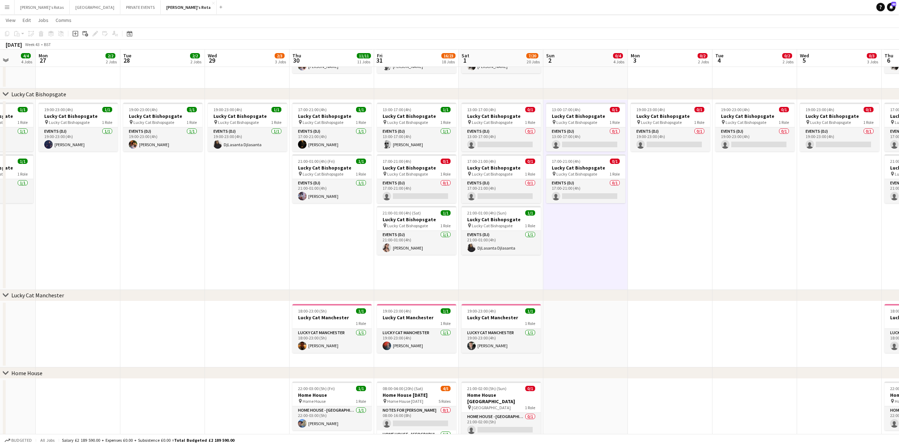
click at [704, 223] on app-date-cell "19:00-23:00 (4h) 0/1 Lucky Cat Bishopsgate pin Lucky Cat Bishopsgate 1 Role Eve…" at bounding box center [670, 195] width 85 height 190
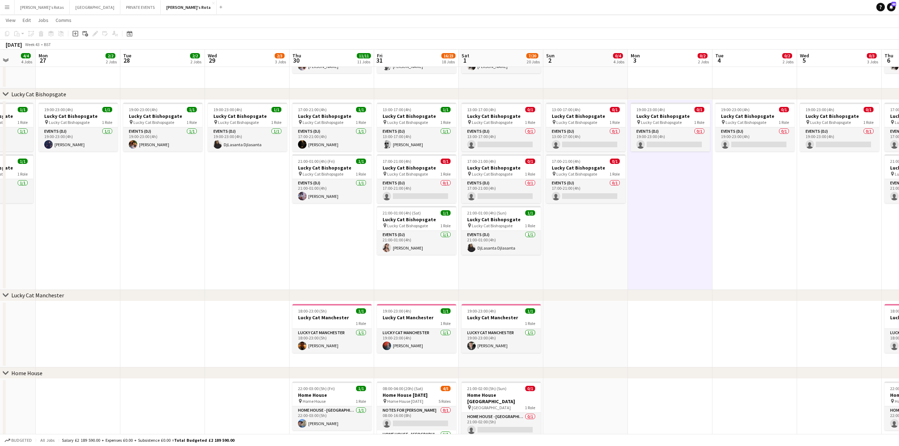
click at [232, 257] on app-date-cell "19:00-23:00 (4h) 1/1 Lucky Cat Bishopsgate pin Lucky Cat Bishopsgate 1 Role Eve…" at bounding box center [247, 195] width 85 height 190
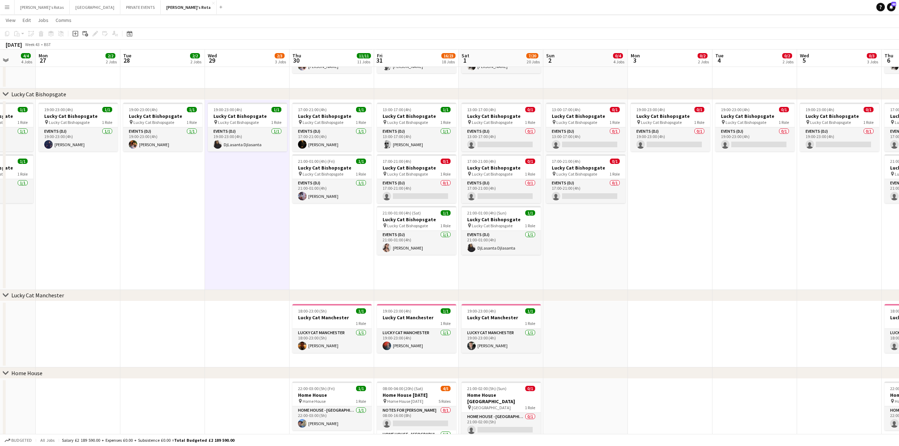
click at [148, 248] on app-date-cell "19:00-23:00 (4h) 1/1 Lucky Cat Bishopsgate pin Lucky Cat Bishopsgate 1 Role Eve…" at bounding box center [162, 195] width 85 height 190
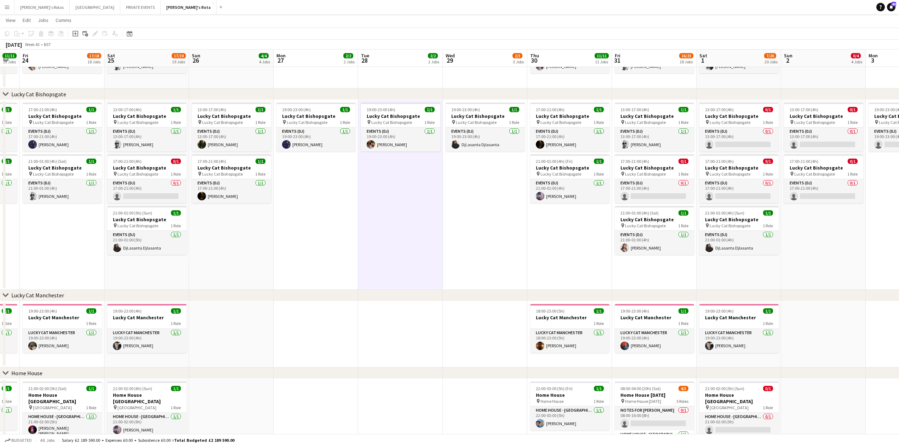
drag, startPoint x: 100, startPoint y: 266, endPoint x: 243, endPoint y: 280, distance: 142.9
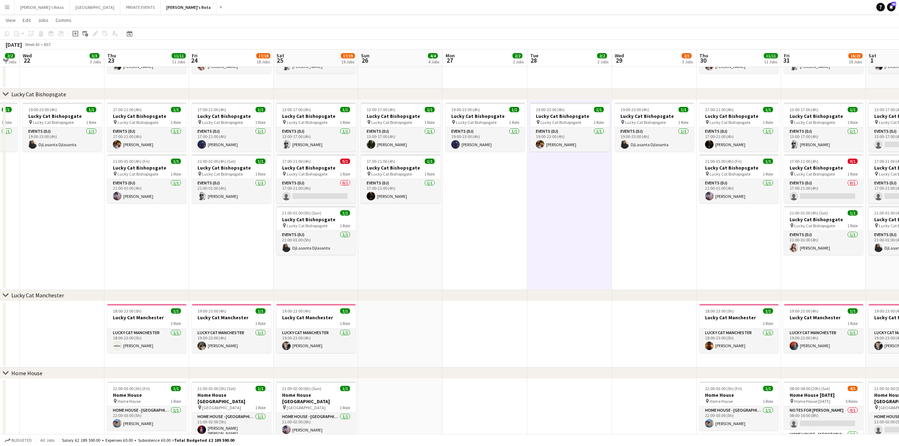
drag, startPoint x: 127, startPoint y: 270, endPoint x: 357, endPoint y: 276, distance: 230.1
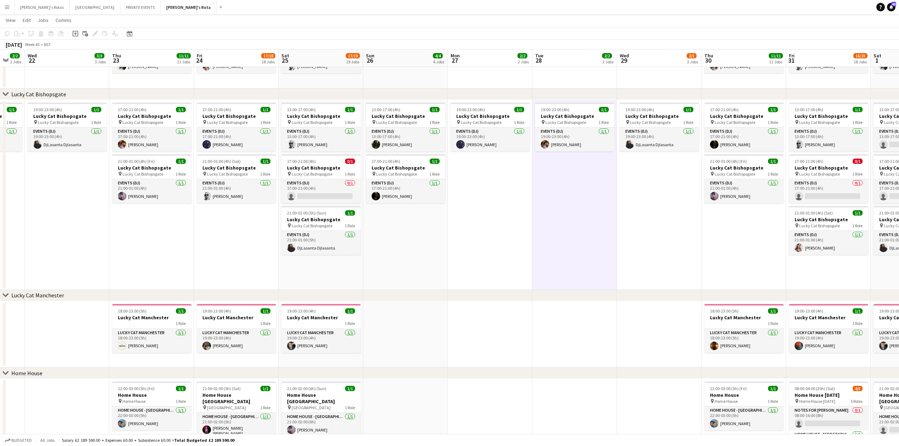
drag, startPoint x: 159, startPoint y: 258, endPoint x: 276, endPoint y: 267, distance: 117.1
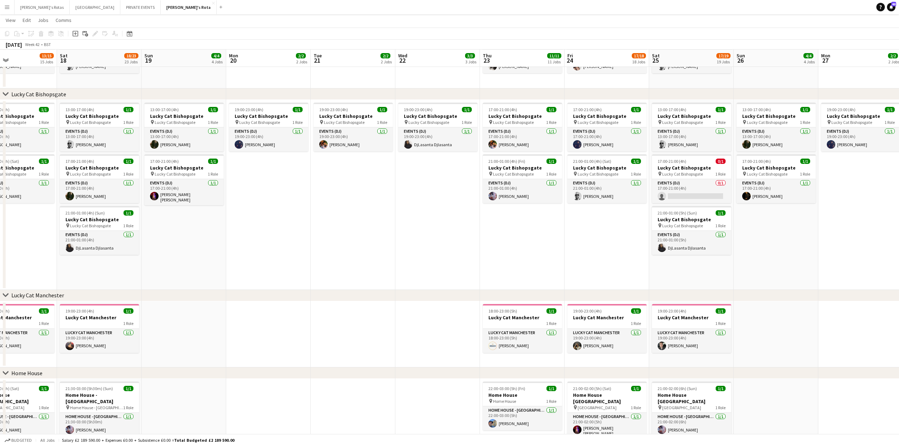
drag, startPoint x: 139, startPoint y: 258, endPoint x: 390, endPoint y: 266, distance: 251.4
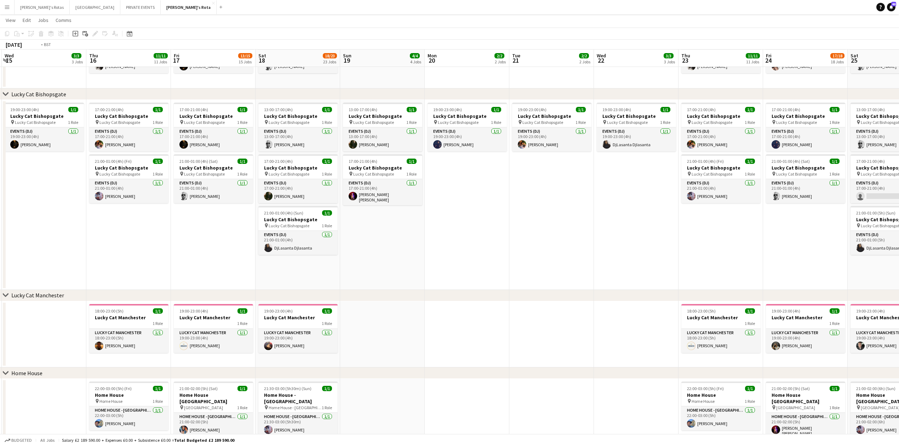
drag, startPoint x: 96, startPoint y: 270, endPoint x: 358, endPoint y: 264, distance: 263.0
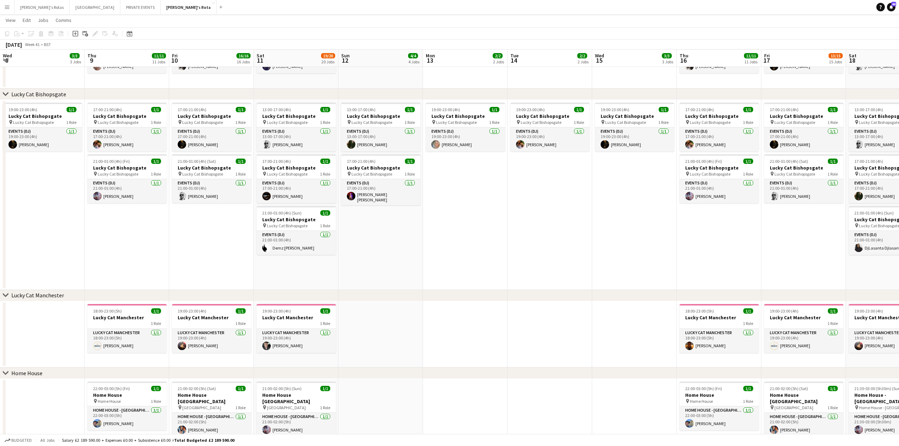
drag, startPoint x: 118, startPoint y: 254, endPoint x: 438, endPoint y: 251, distance: 320.2
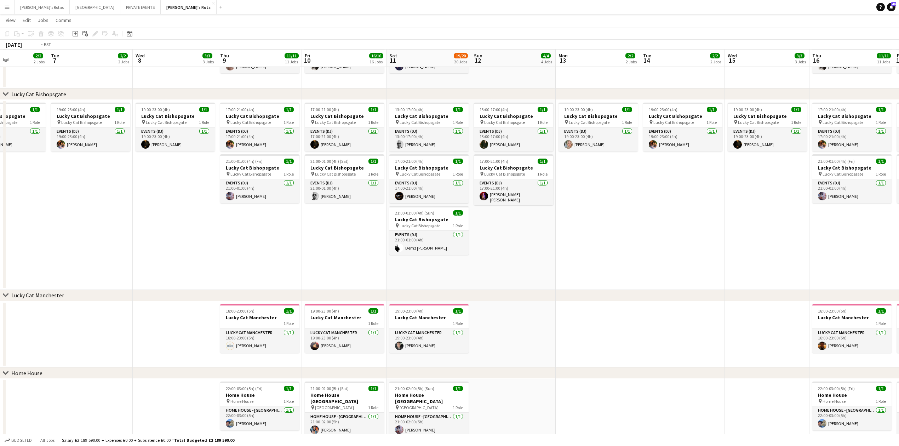
drag, startPoint x: 85, startPoint y: 255, endPoint x: 344, endPoint y: 267, distance: 259.3
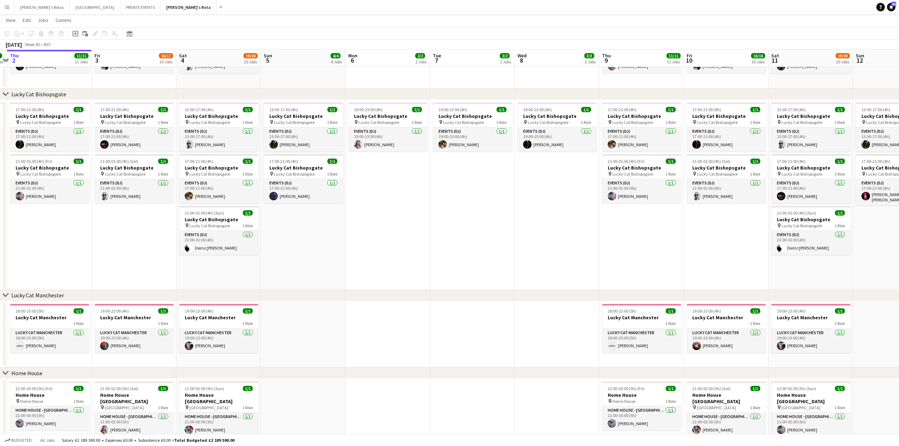
drag, startPoint x: 163, startPoint y: 261, endPoint x: 341, endPoint y: 263, distance: 178.3
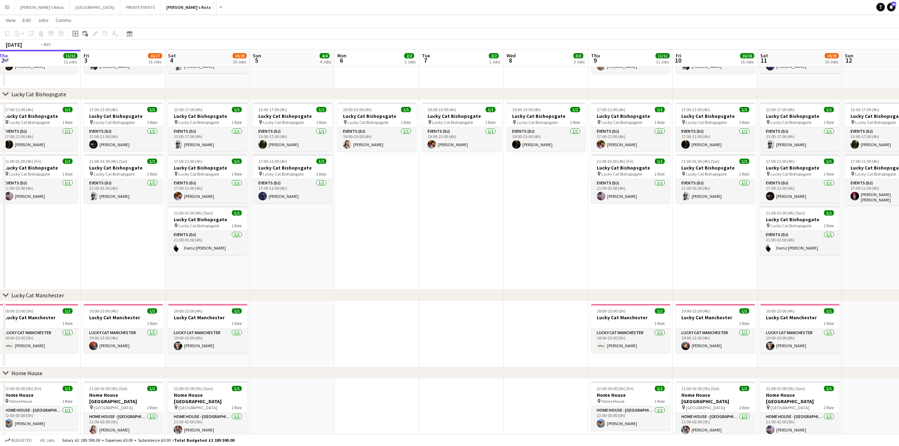
drag, startPoint x: 287, startPoint y: 269, endPoint x: 343, endPoint y: 265, distance: 56.4
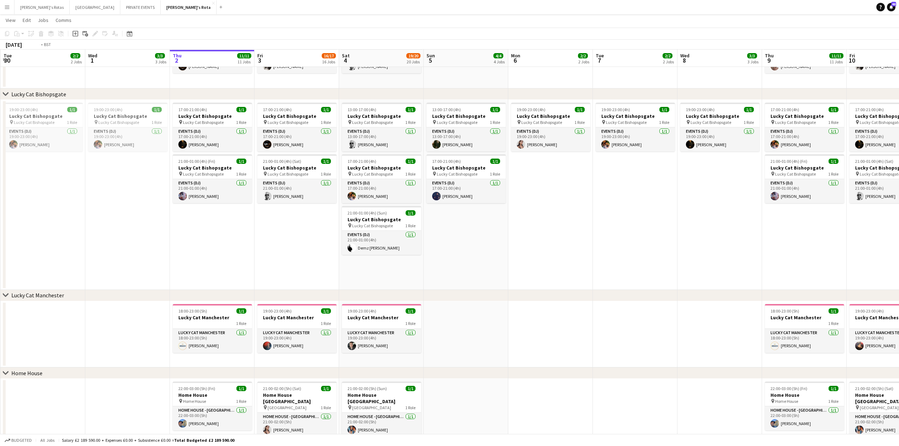
drag, startPoint x: 378, startPoint y: 258, endPoint x: 251, endPoint y: 271, distance: 128.0
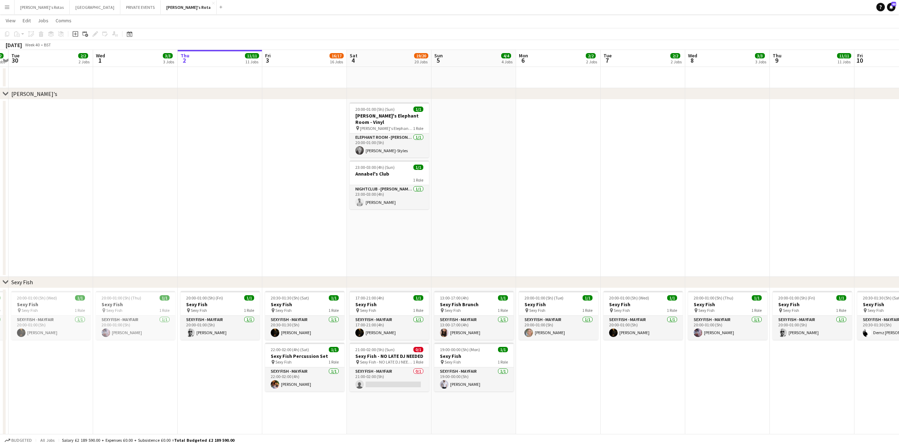
scroll to position [0, 0]
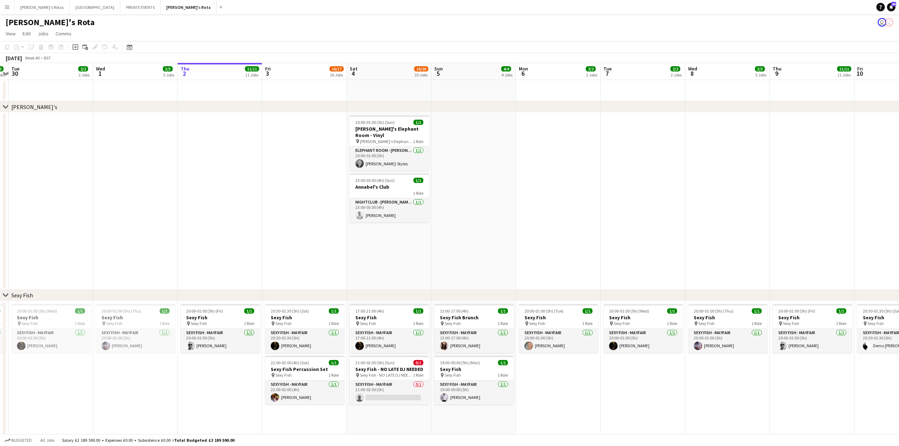
click at [228, 200] on app-date-cell at bounding box center [220, 201] width 85 height 177
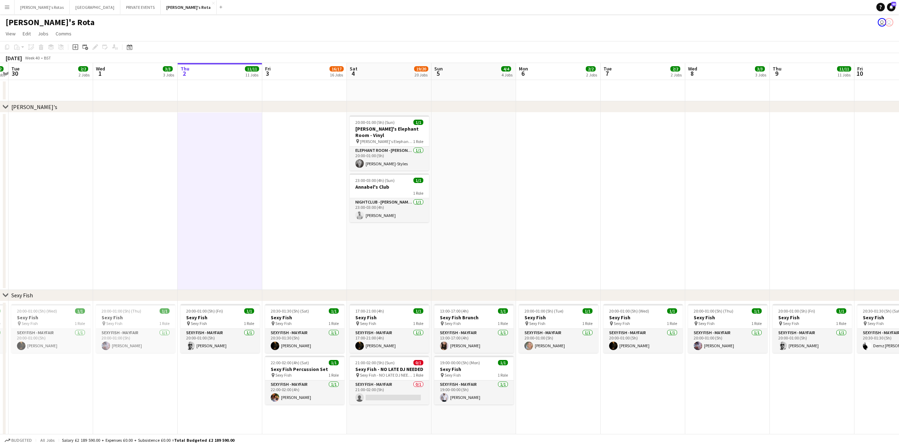
click at [293, 210] on app-date-cell at bounding box center [304, 201] width 85 height 177
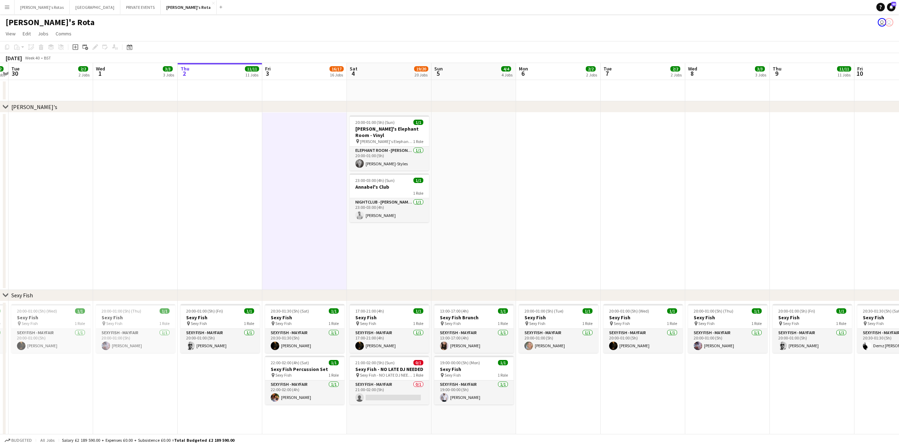
click at [258, 197] on app-date-cell at bounding box center [220, 201] width 85 height 177
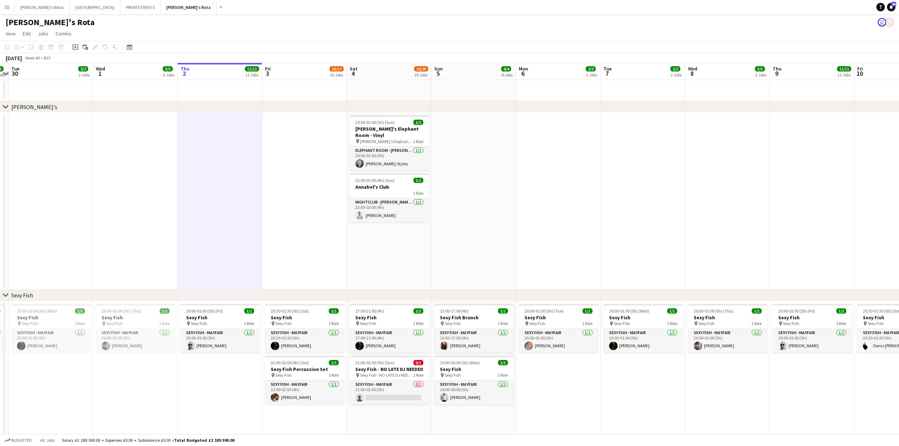
click at [323, 190] on app-date-cell at bounding box center [304, 201] width 85 height 177
